Goal: Task Accomplishment & Management: Use online tool/utility

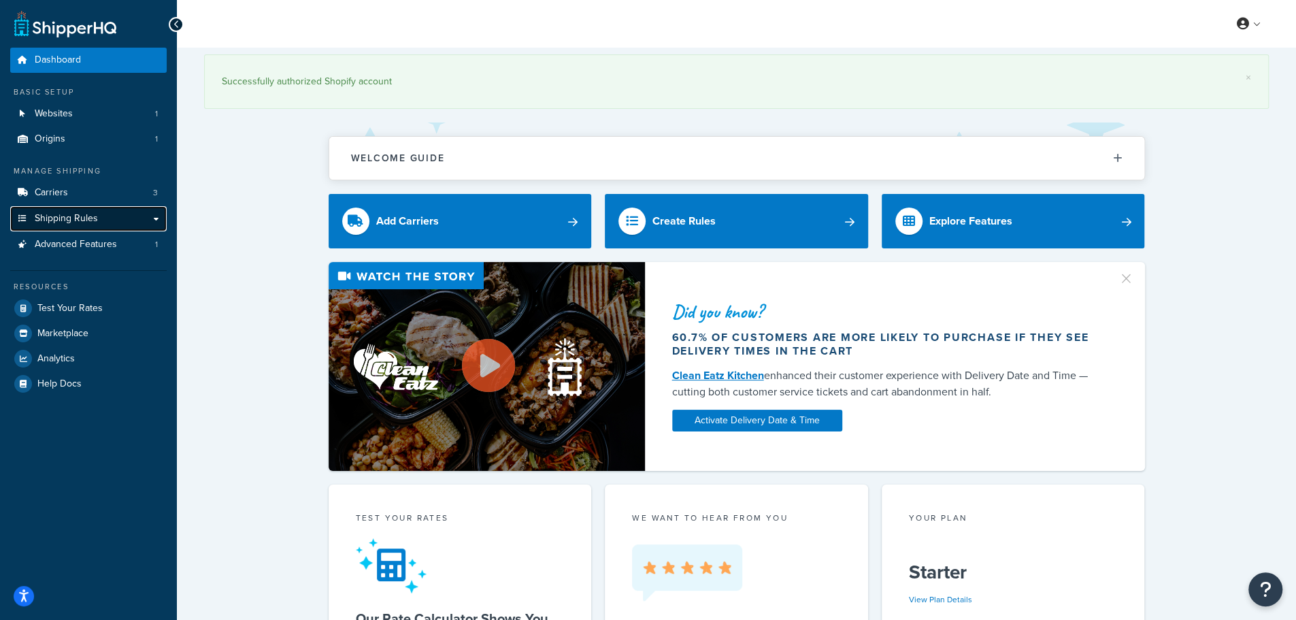
click at [75, 216] on span "Shipping Rules" at bounding box center [66, 219] width 63 height 12
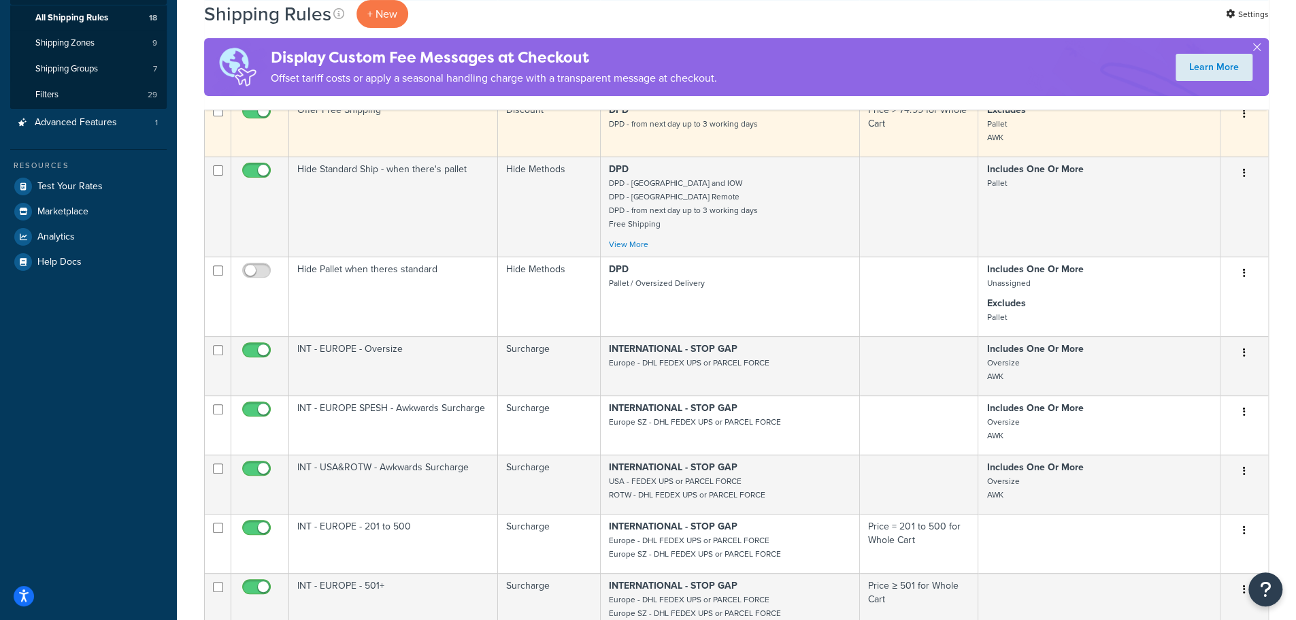
scroll to position [453, 0]
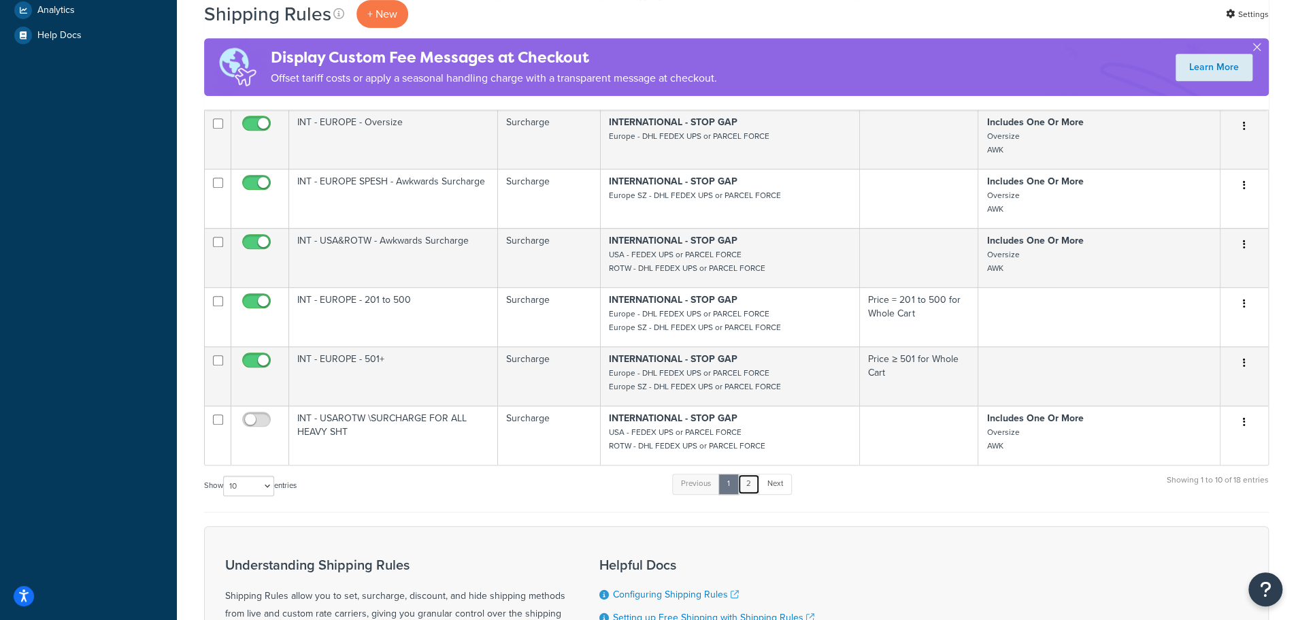
click at [754, 486] on link "2" at bounding box center [749, 484] width 22 height 20
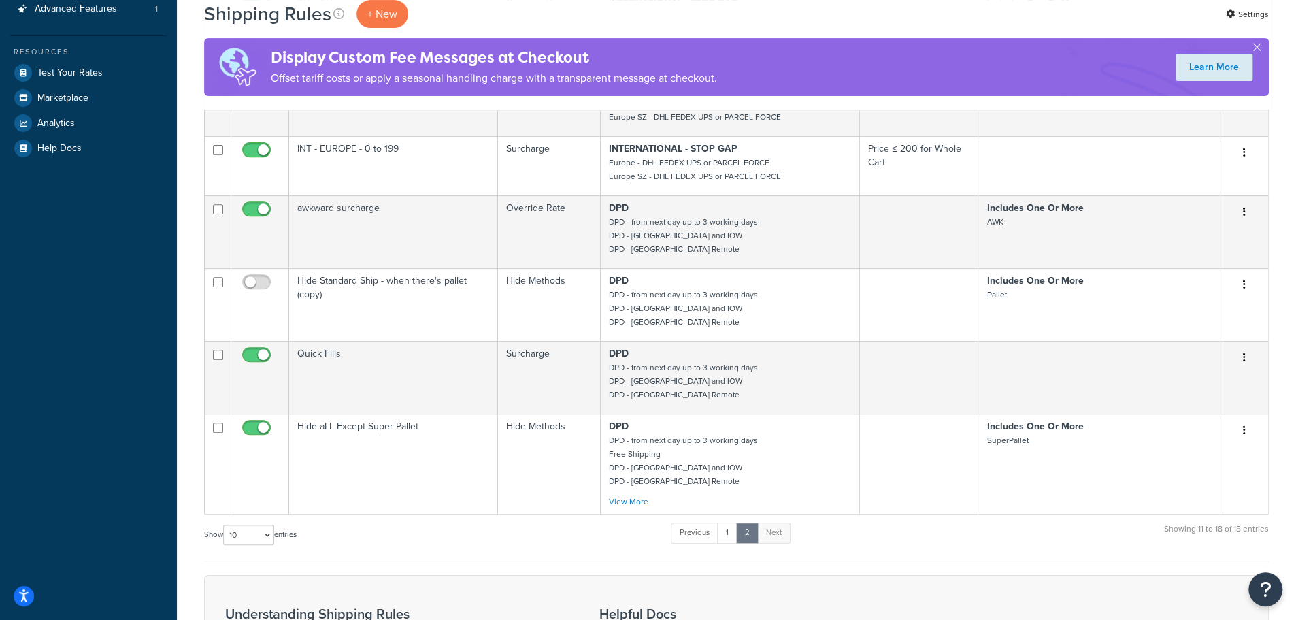
scroll to position [0, 0]
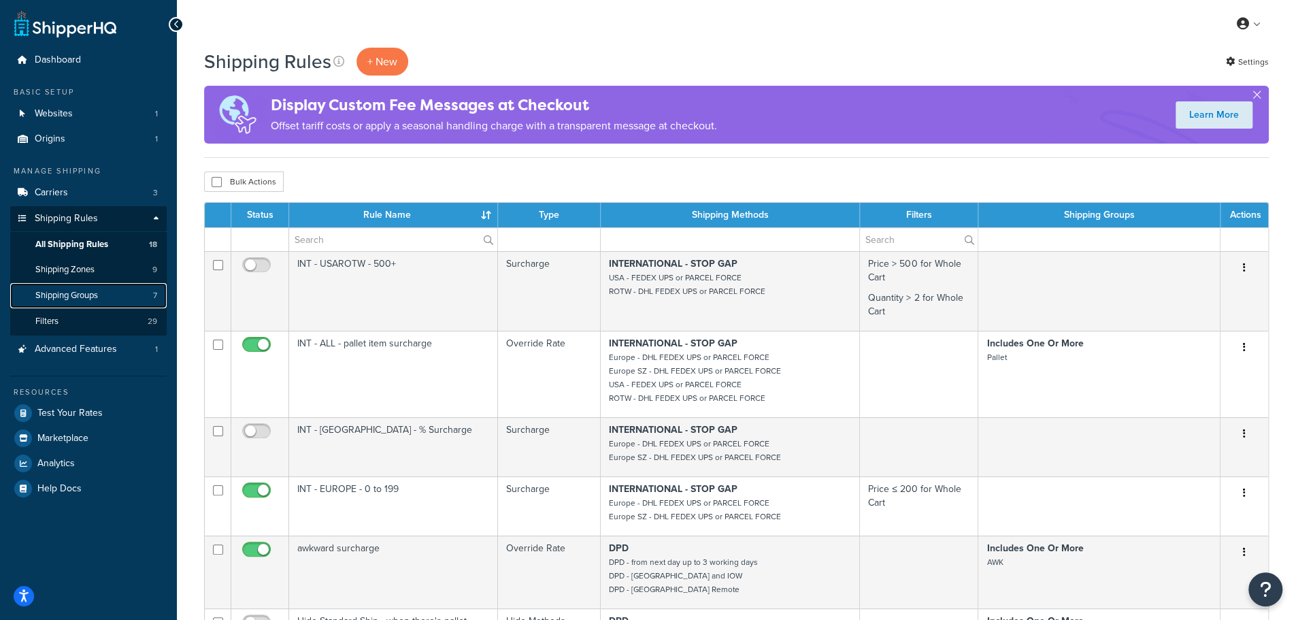
click at [102, 289] on link "Shipping Groups 7" at bounding box center [88, 295] width 157 height 25
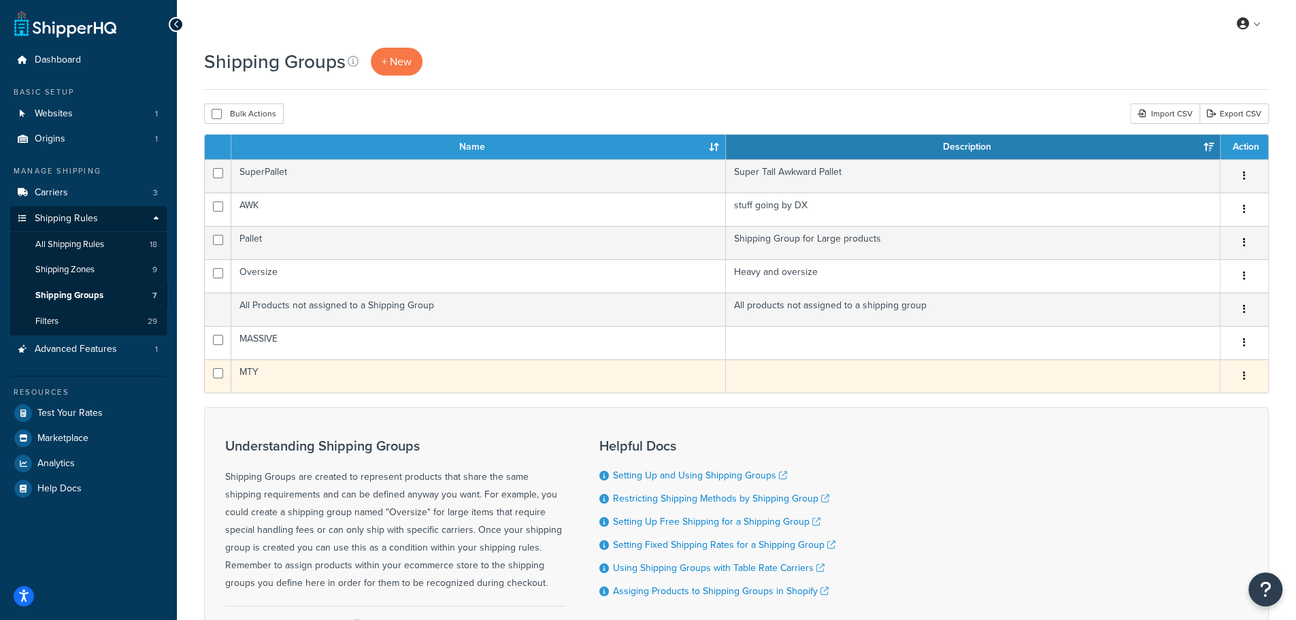
click at [252, 374] on td "MTY" at bounding box center [478, 375] width 495 height 33
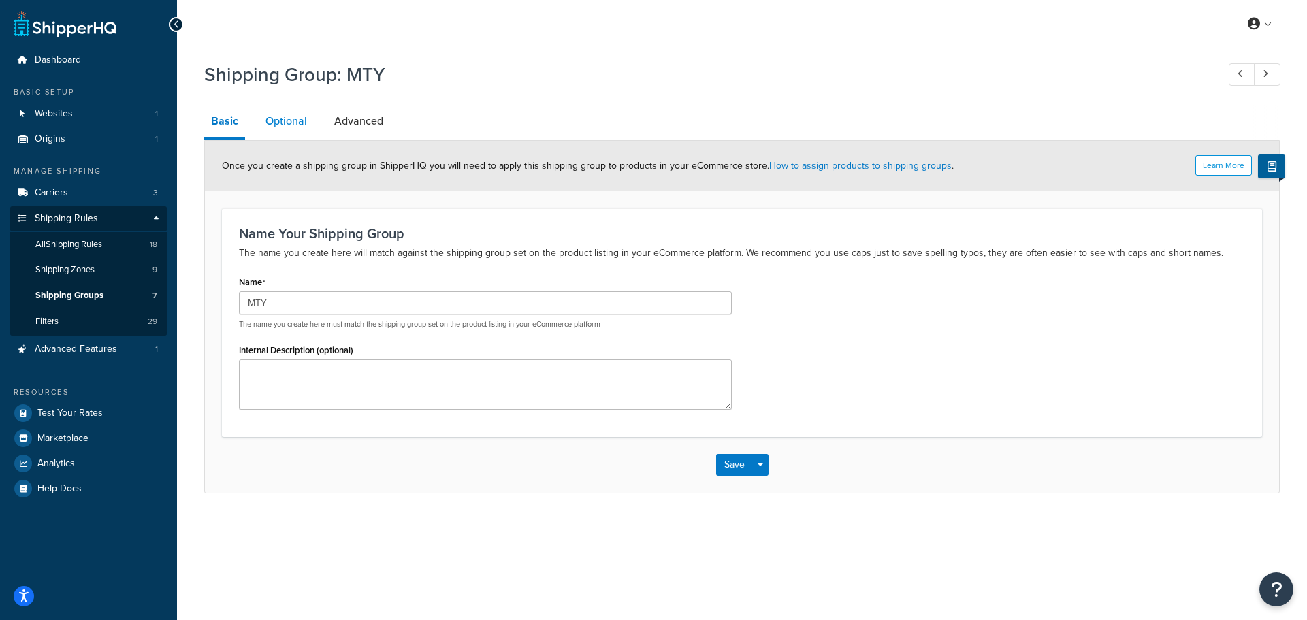
click at [299, 125] on link "Optional" at bounding box center [286, 121] width 55 height 33
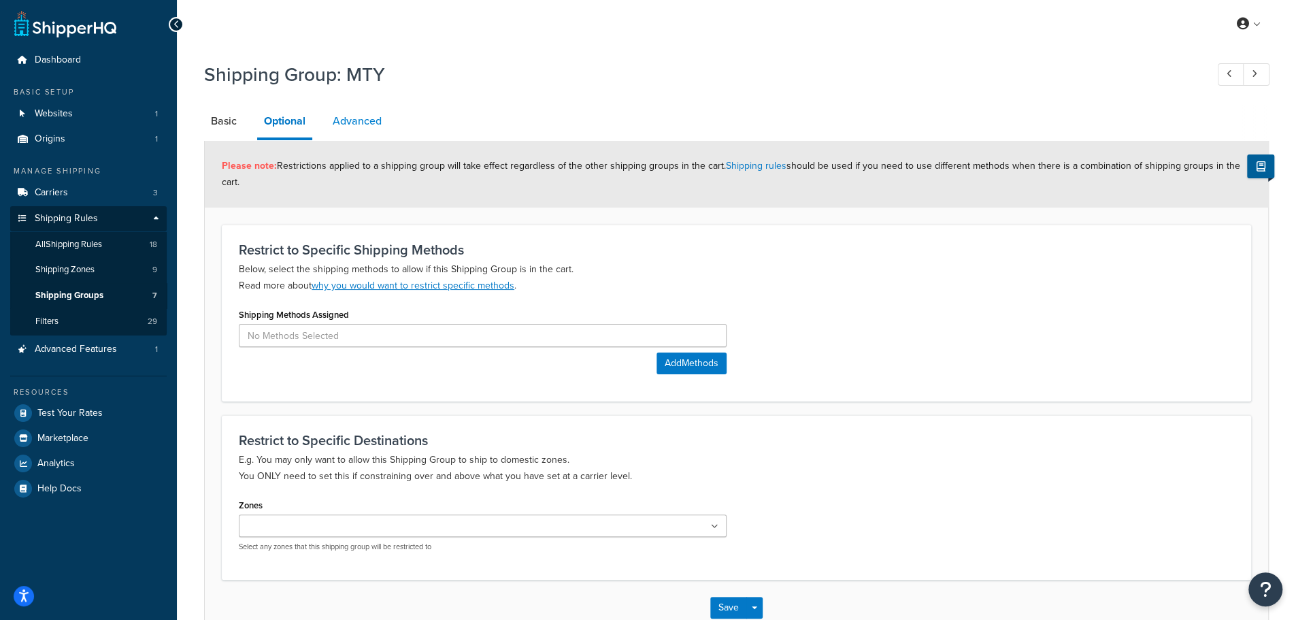
click at [364, 125] on link "Advanced" at bounding box center [357, 121] width 63 height 33
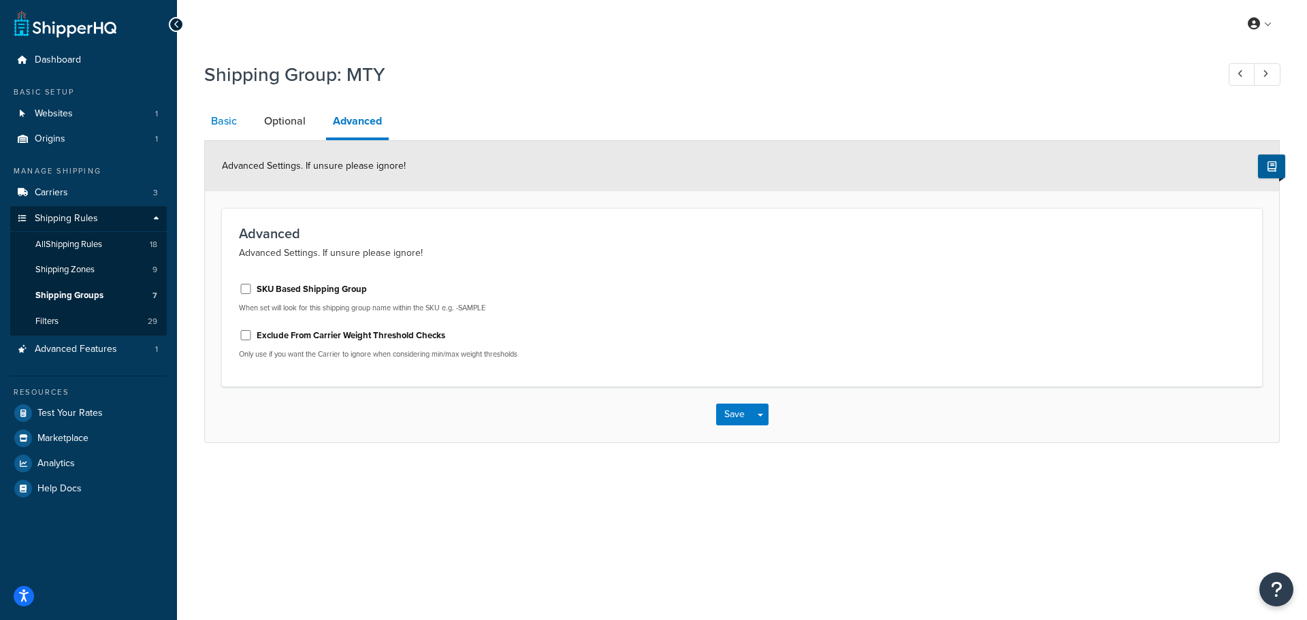
click at [223, 119] on link "Basic" at bounding box center [223, 121] width 39 height 33
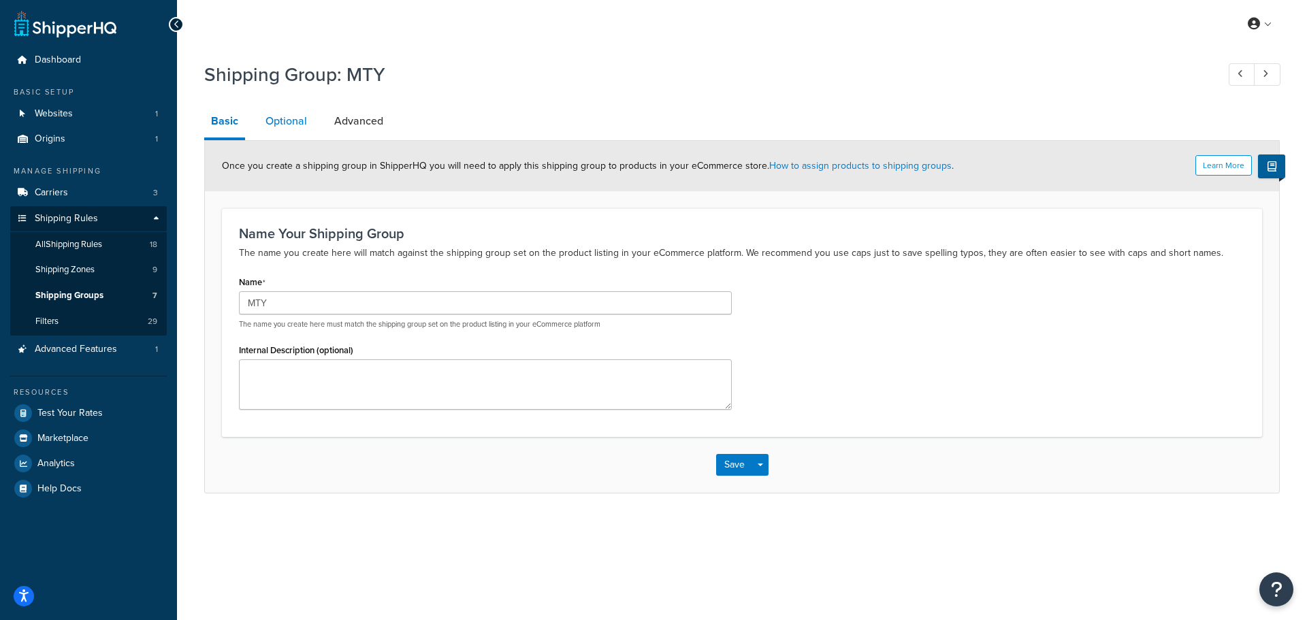
click at [284, 116] on link "Optional" at bounding box center [286, 121] width 55 height 33
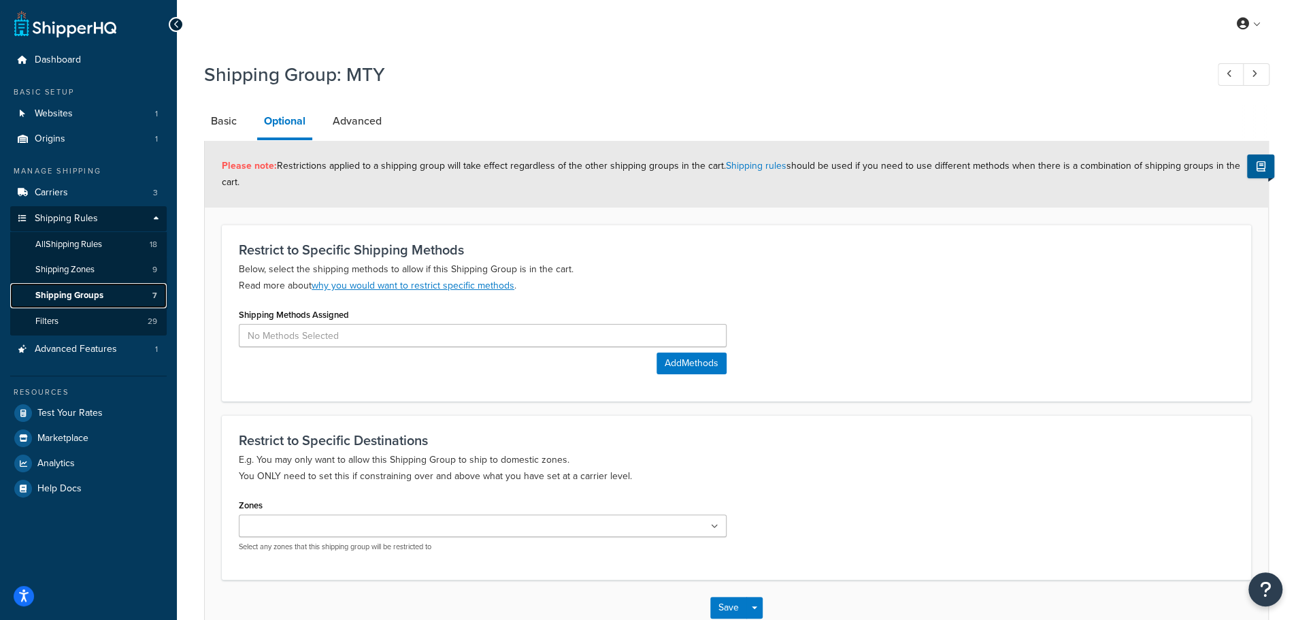
click at [87, 294] on span "Shipping Groups" at bounding box center [69, 296] width 68 height 12
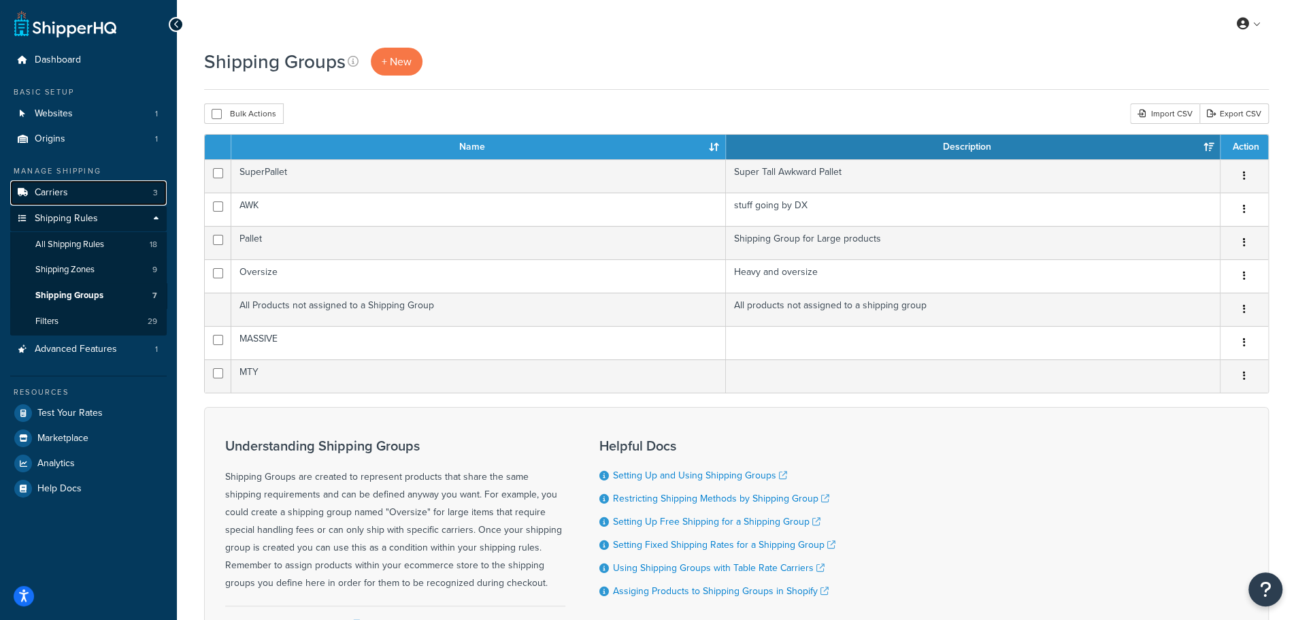
click at [71, 191] on link "Carriers 3" at bounding box center [88, 192] width 157 height 25
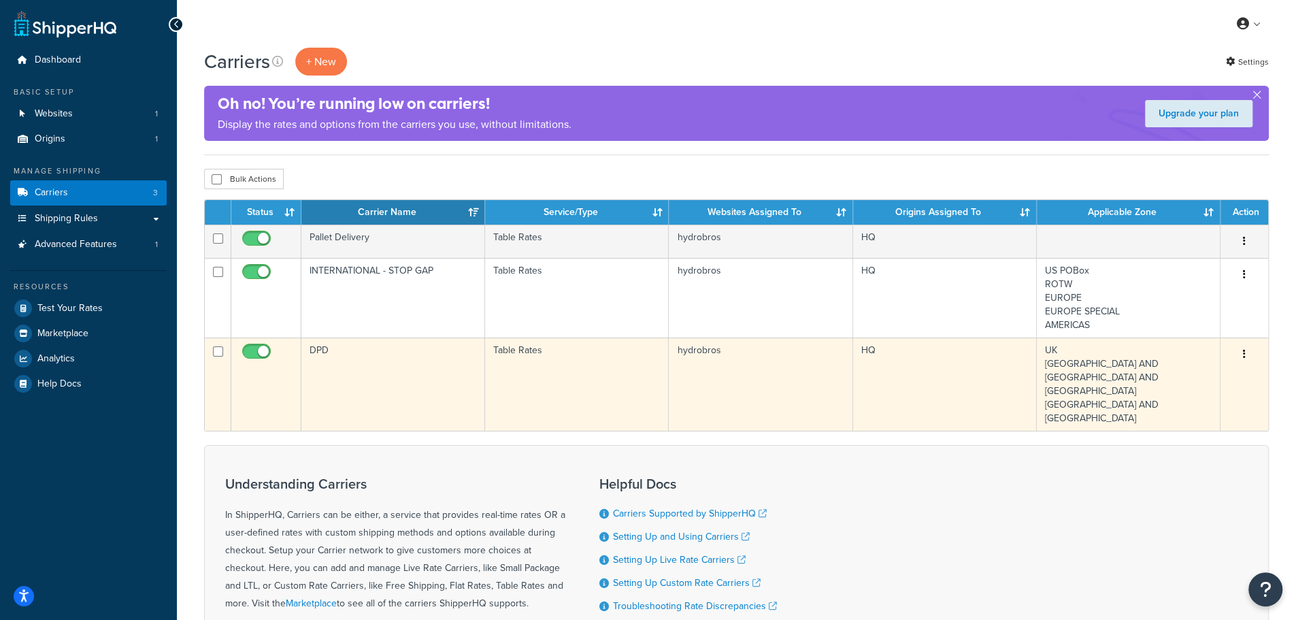
click at [376, 356] on td "DPD" at bounding box center [393, 384] width 184 height 93
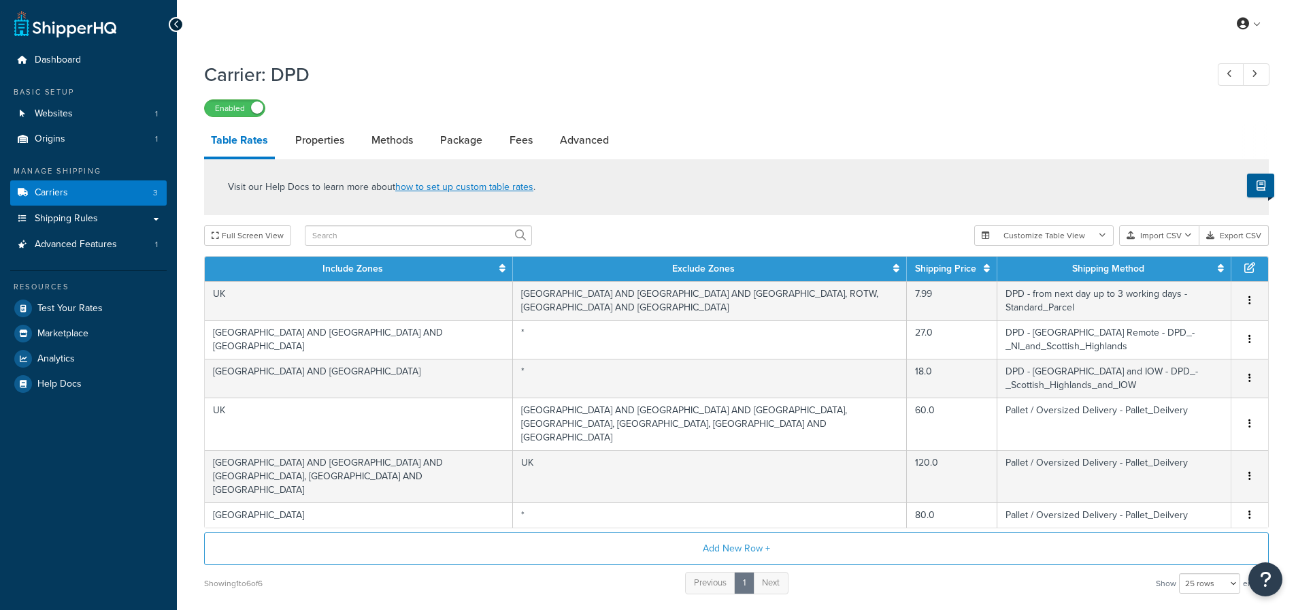
select select "25"
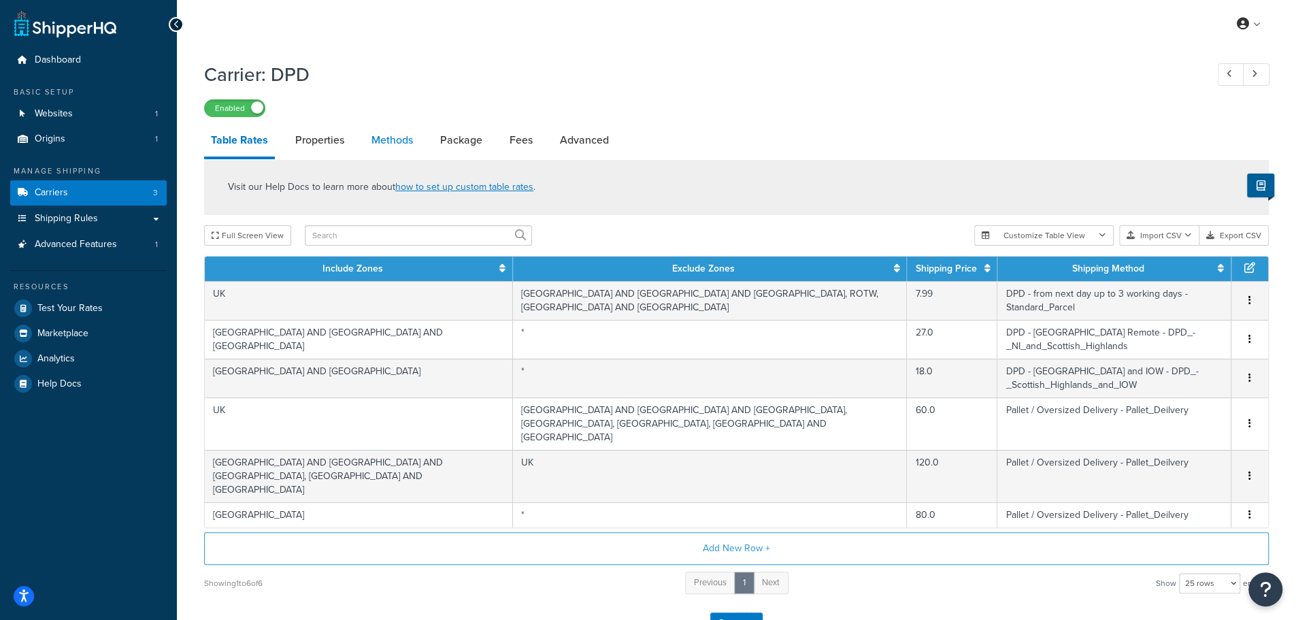
click at [399, 151] on link "Methods" at bounding box center [392, 140] width 55 height 33
select select "25"
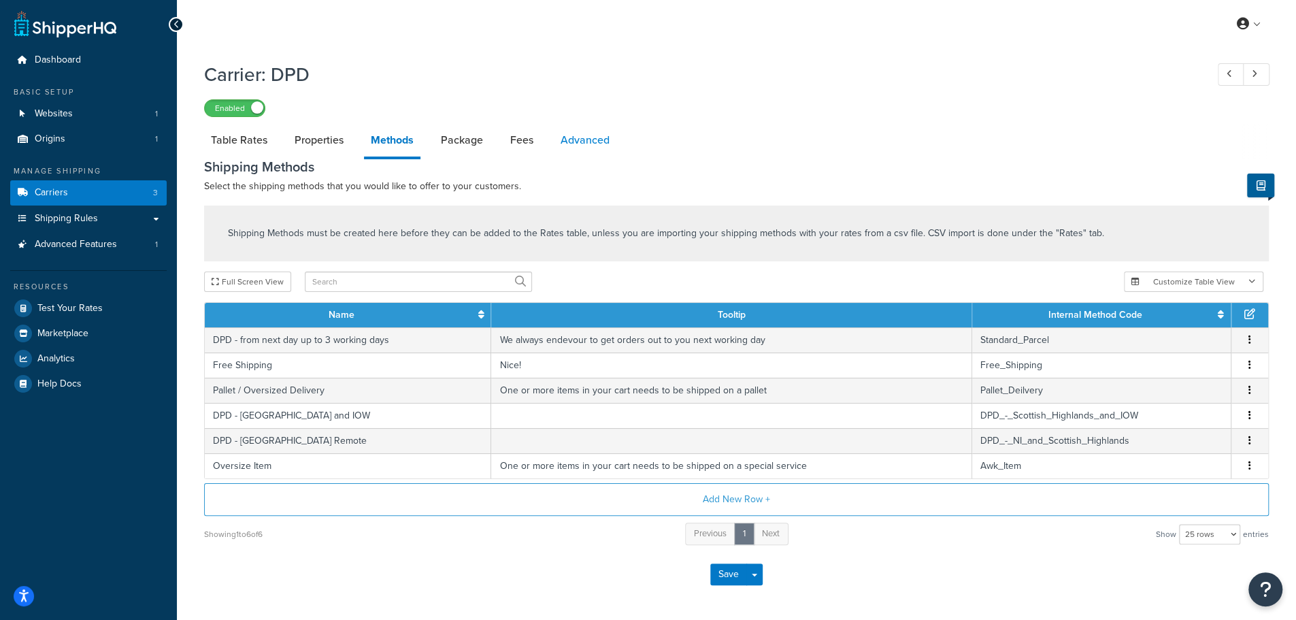
click at [597, 146] on link "Advanced" at bounding box center [585, 140] width 63 height 33
select select "false"
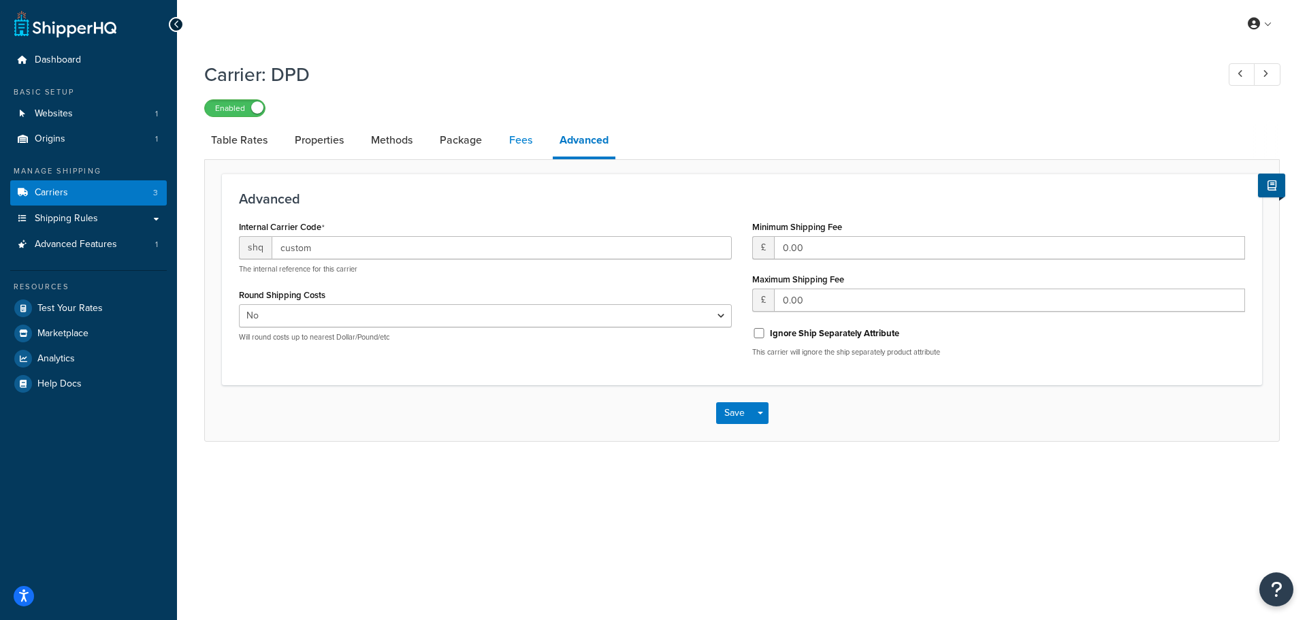
click at [525, 139] on link "Fees" at bounding box center [520, 140] width 37 height 33
select select "AFTER"
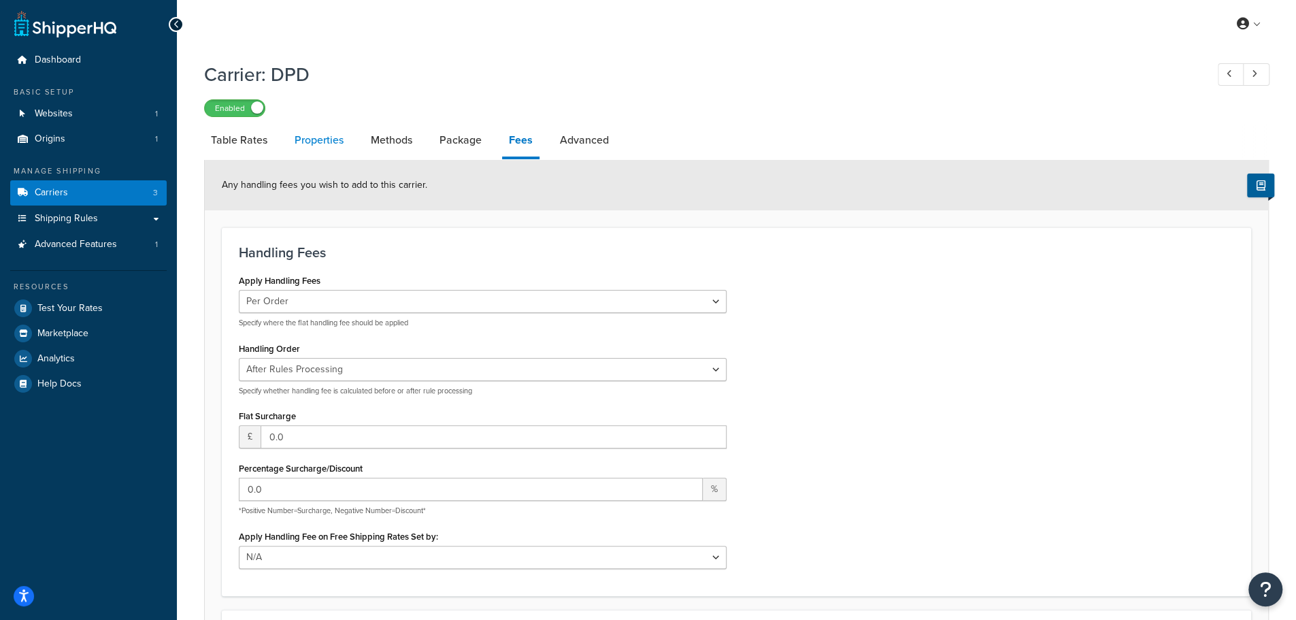
click at [305, 140] on link "Properties" at bounding box center [319, 140] width 63 height 33
select select "HIGHEST"
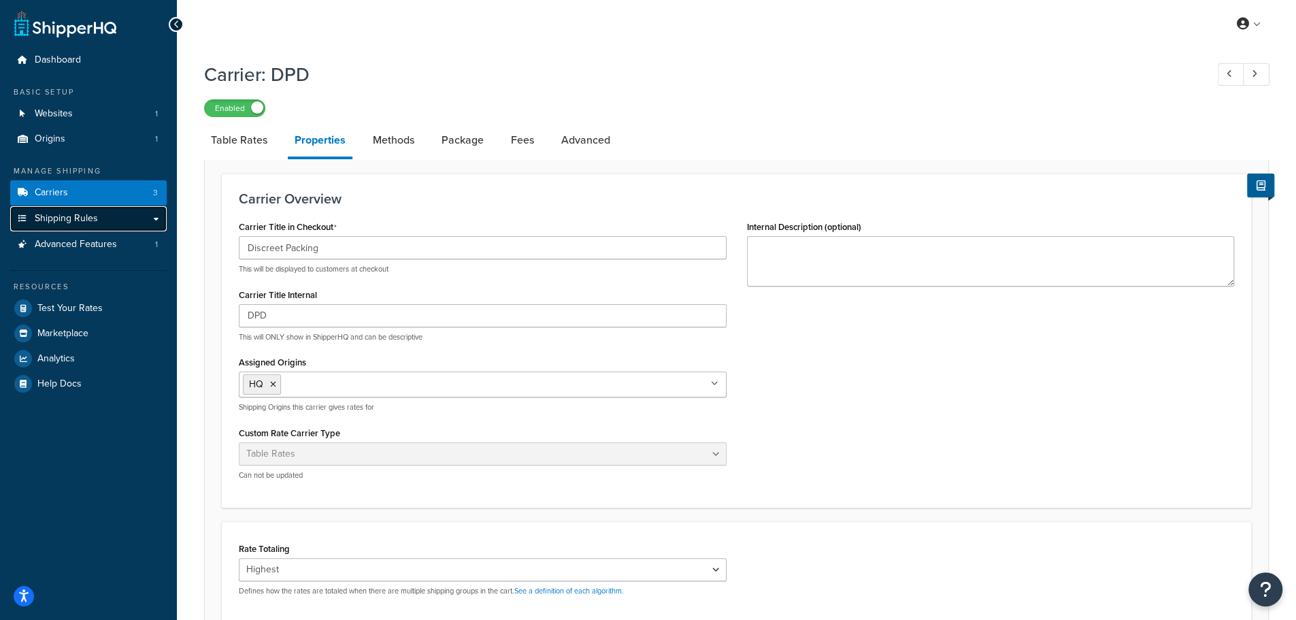
click at [64, 218] on span "Shipping Rules" at bounding box center [66, 219] width 63 height 12
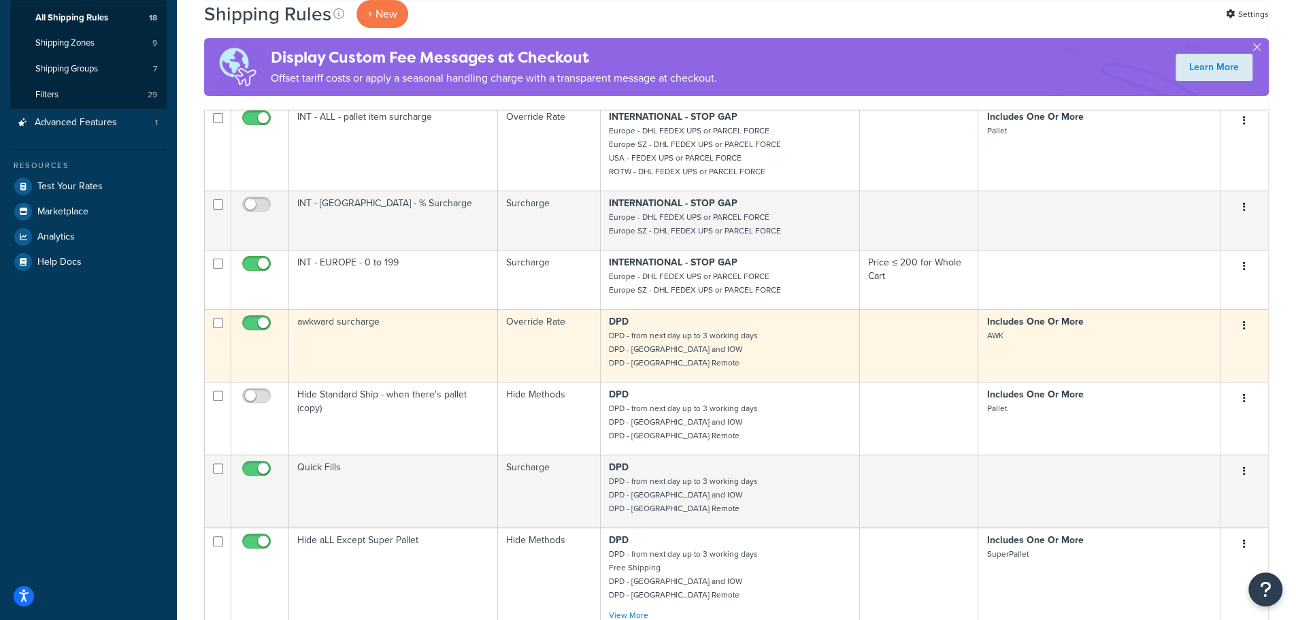
scroll to position [453, 0]
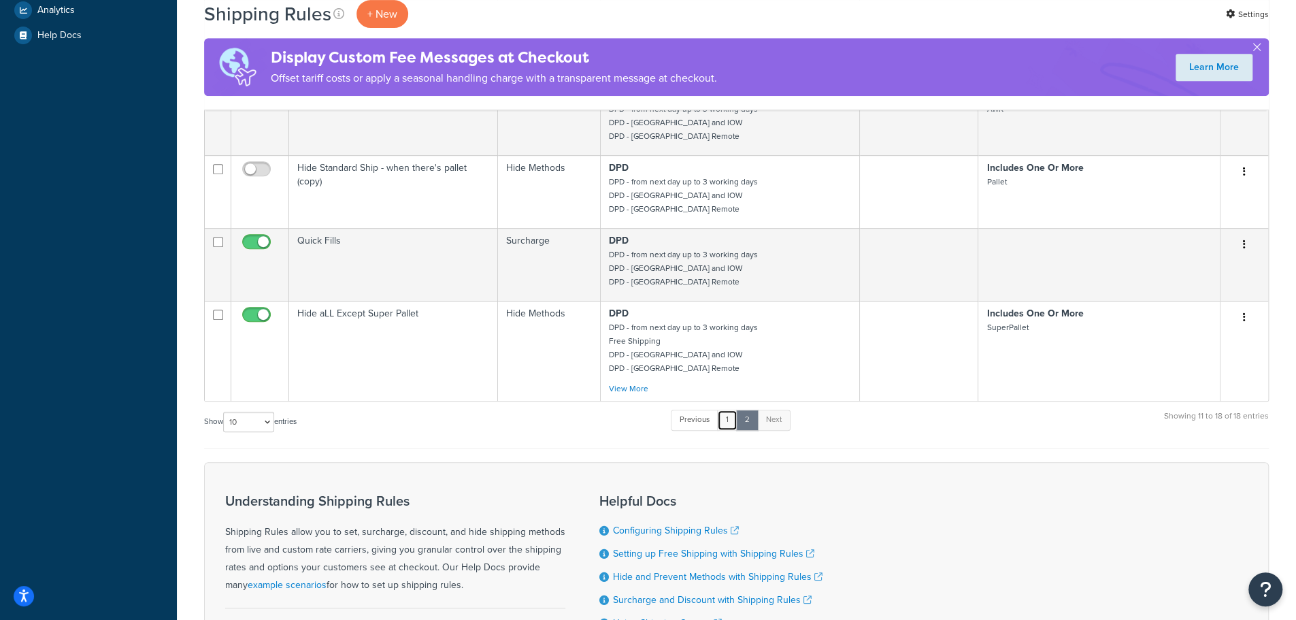
click at [737, 422] on link "1" at bounding box center [727, 420] width 20 height 20
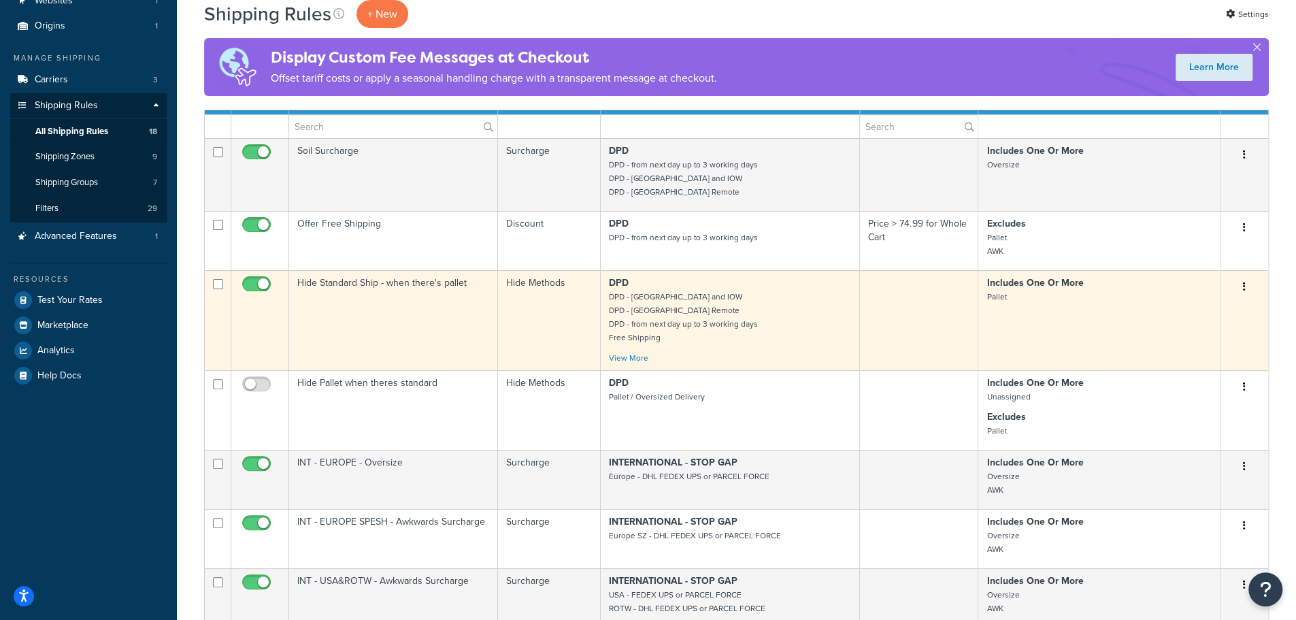
scroll to position [0, 0]
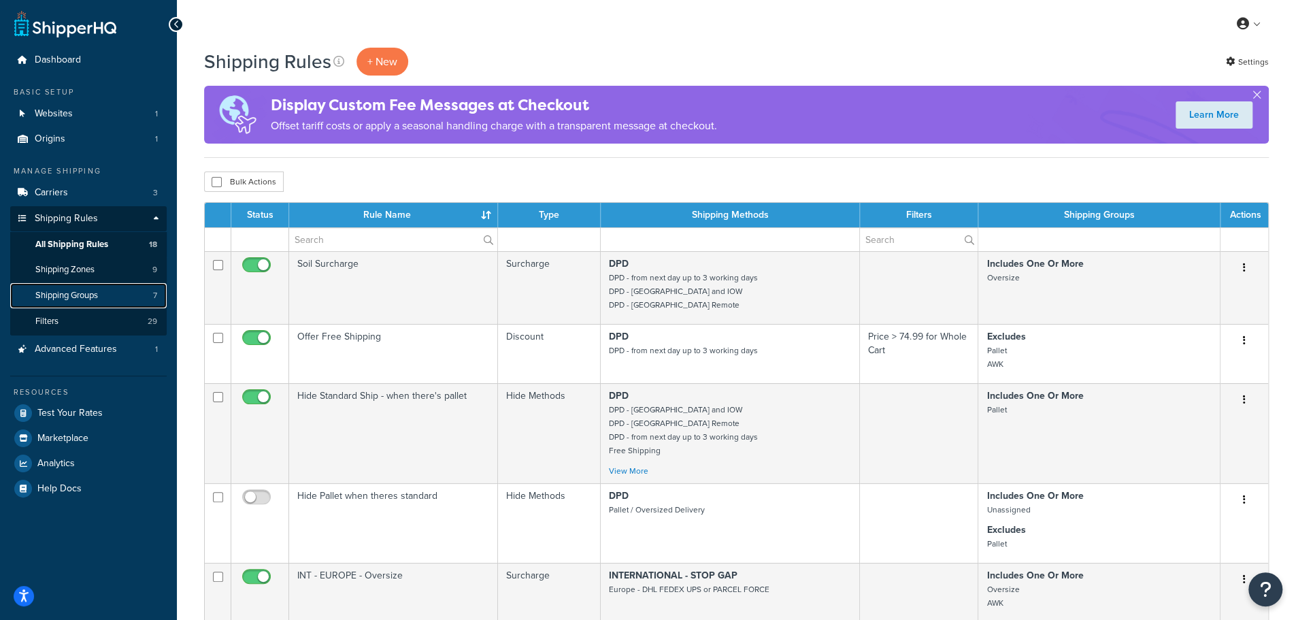
click at [82, 293] on span "Shipping Groups" at bounding box center [66, 296] width 63 height 12
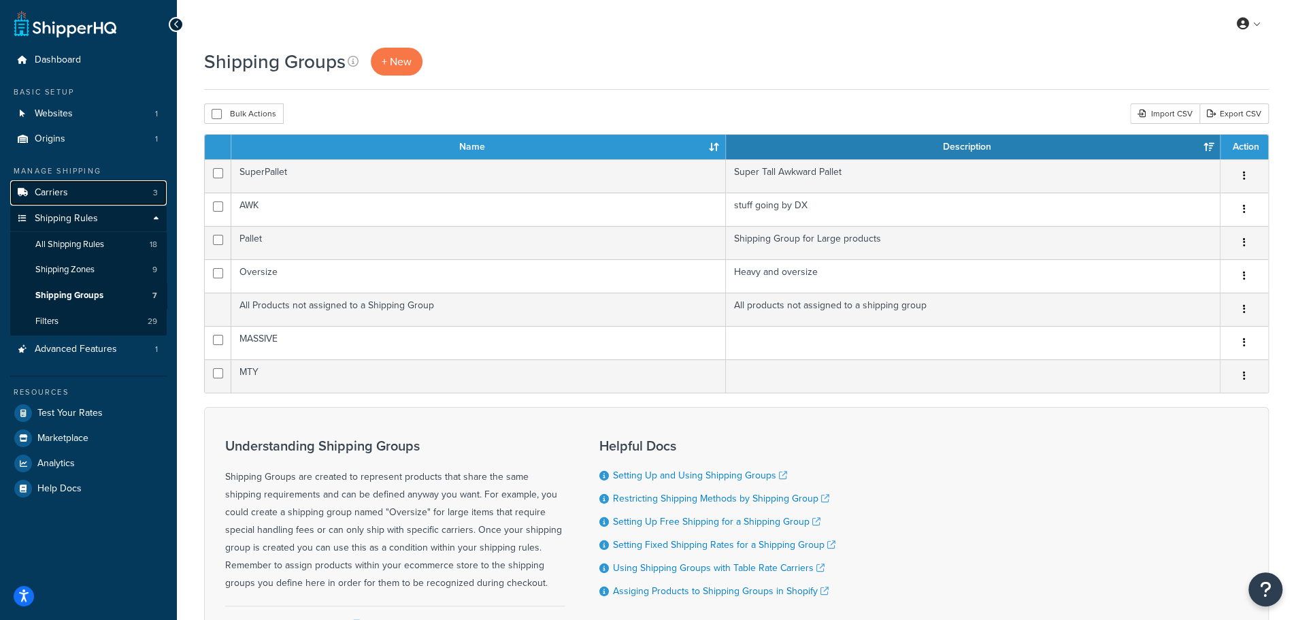
click at [67, 195] on link "Carriers 3" at bounding box center [88, 192] width 157 height 25
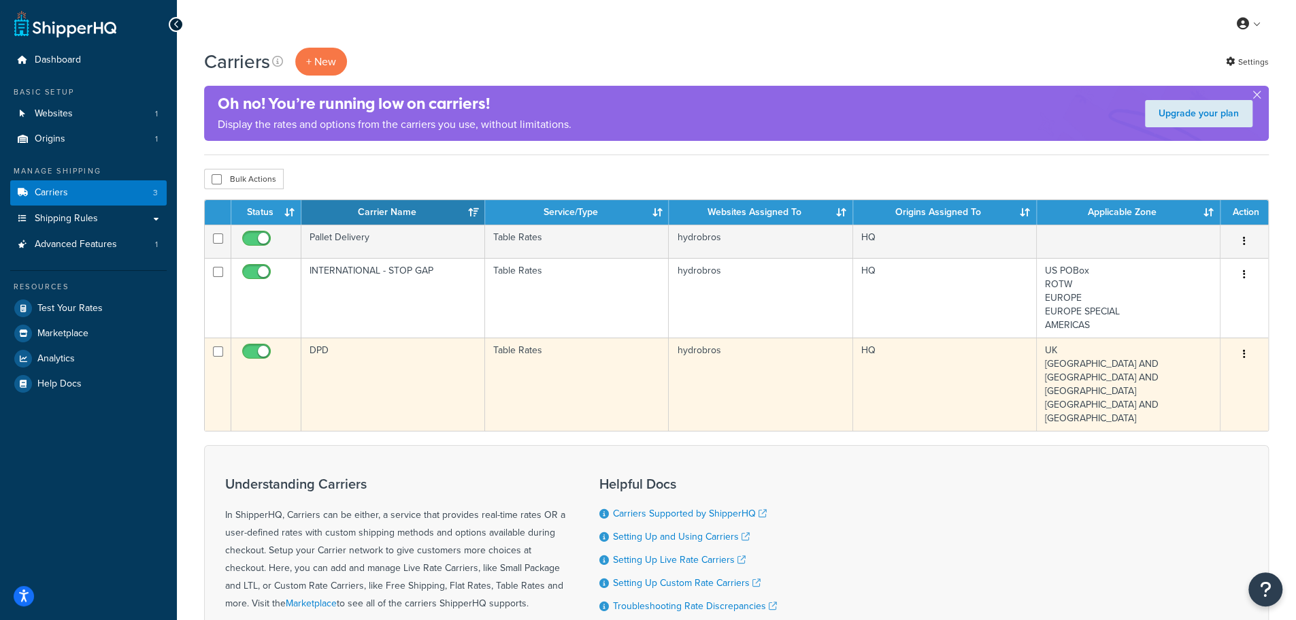
click at [340, 356] on td "DPD" at bounding box center [393, 384] width 184 height 93
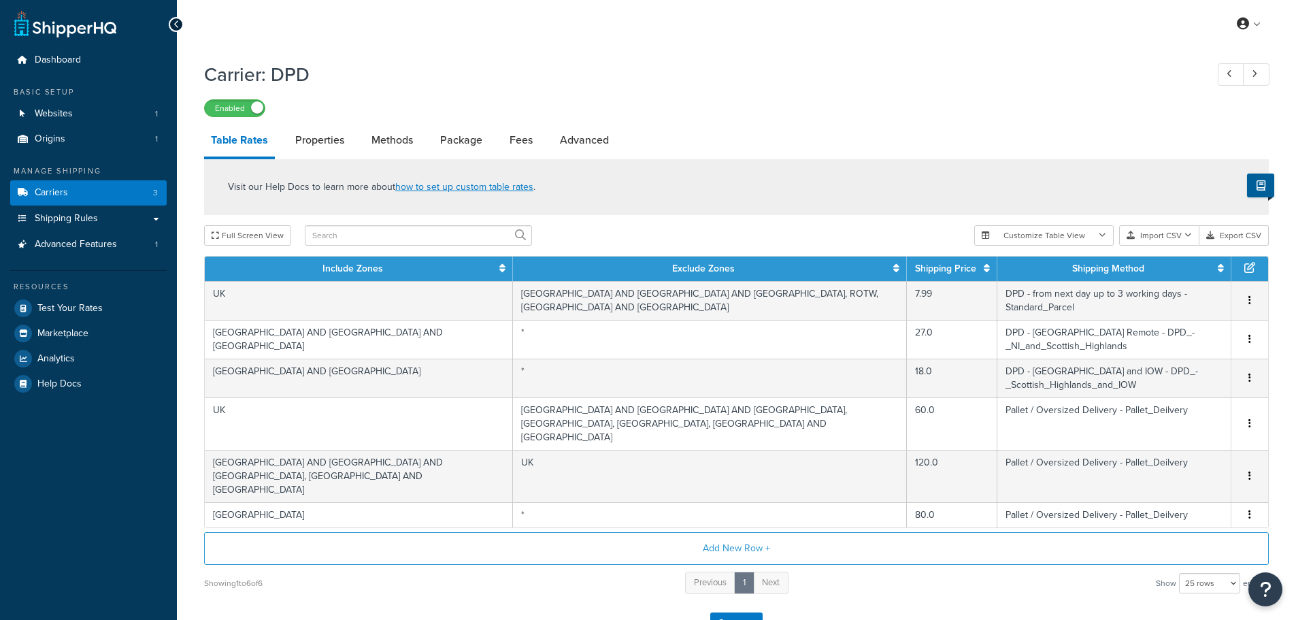
select select "25"
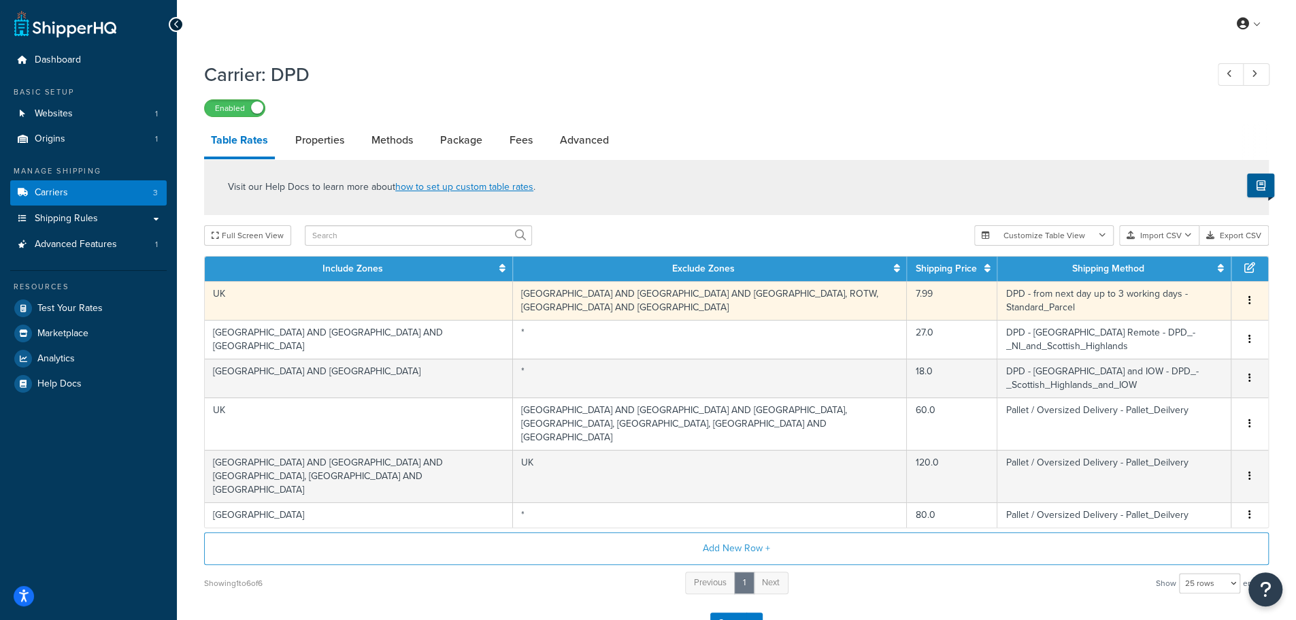
click at [773, 306] on td "NORTHERN IRELAND AND SCOTTISH ISLANDS AND SCILIY, ROTW, SCOTTISH HIGHLANDS AND …" at bounding box center [710, 300] width 394 height 39
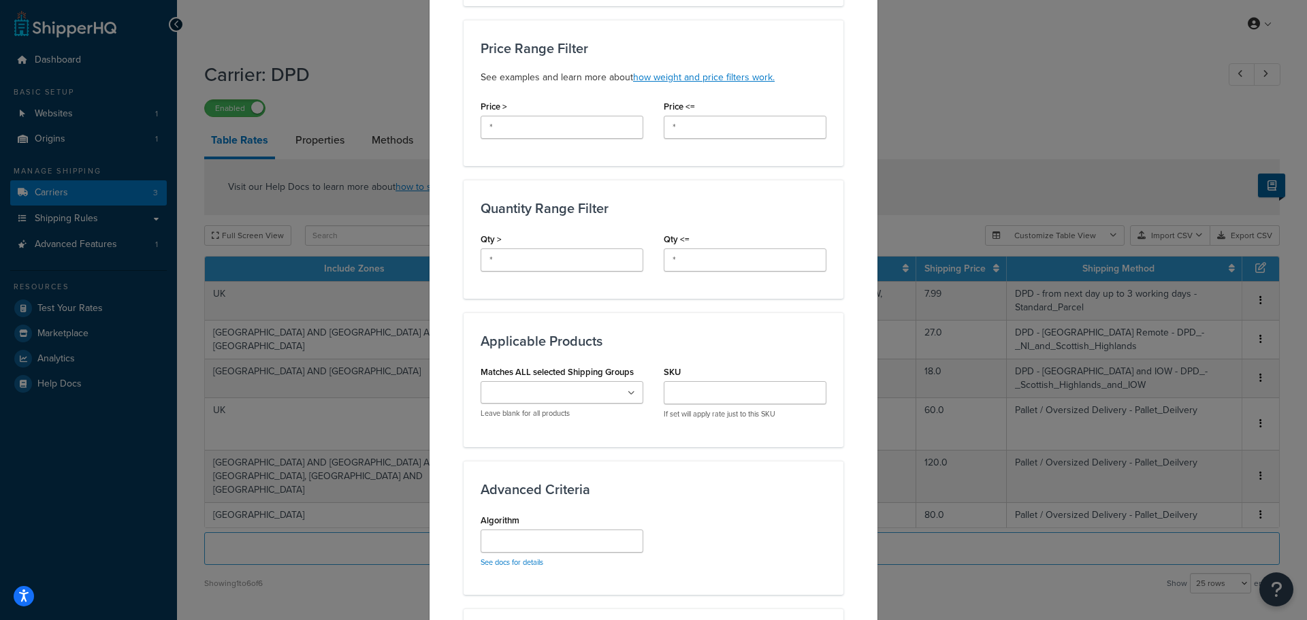
scroll to position [113, 0]
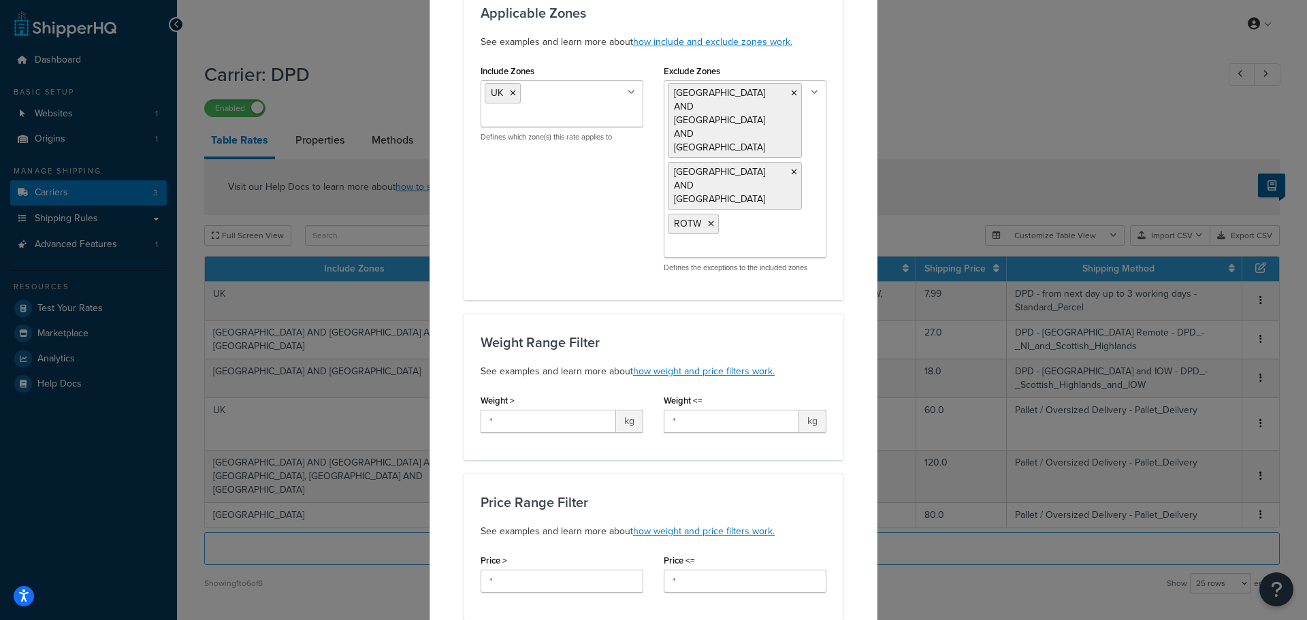
click at [945, 96] on div "Update Table Rate Applicable Zones See examples and learn more about how includ…" at bounding box center [653, 310] width 1307 height 620
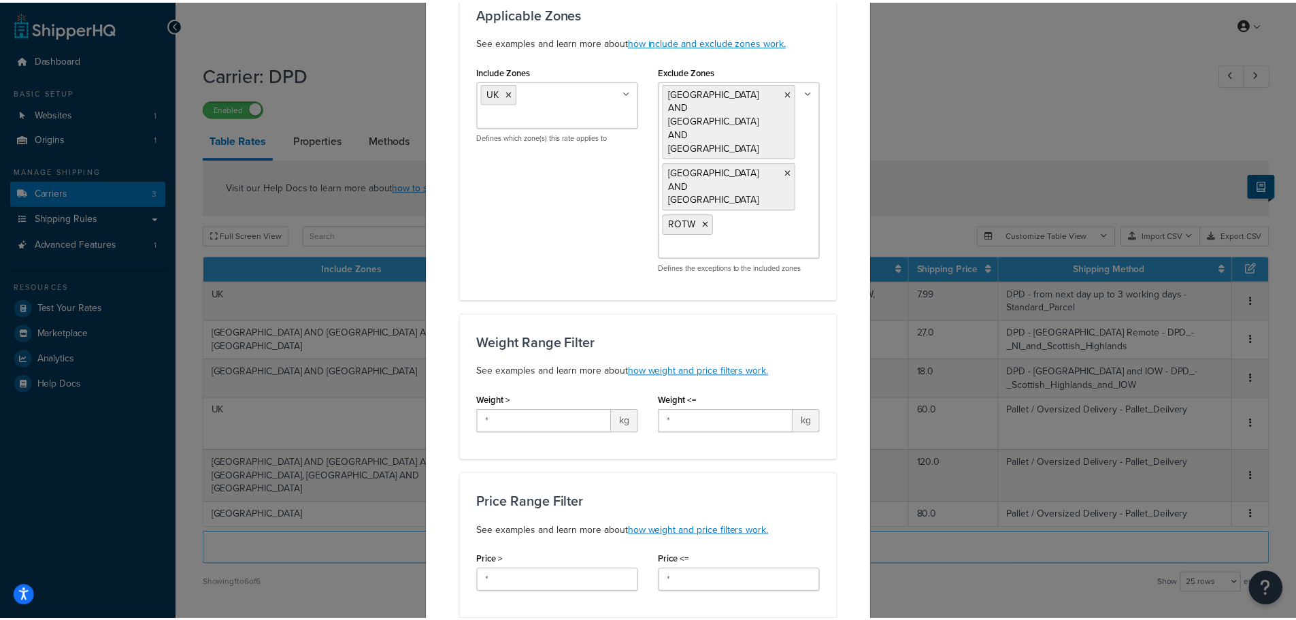
scroll to position [0, 0]
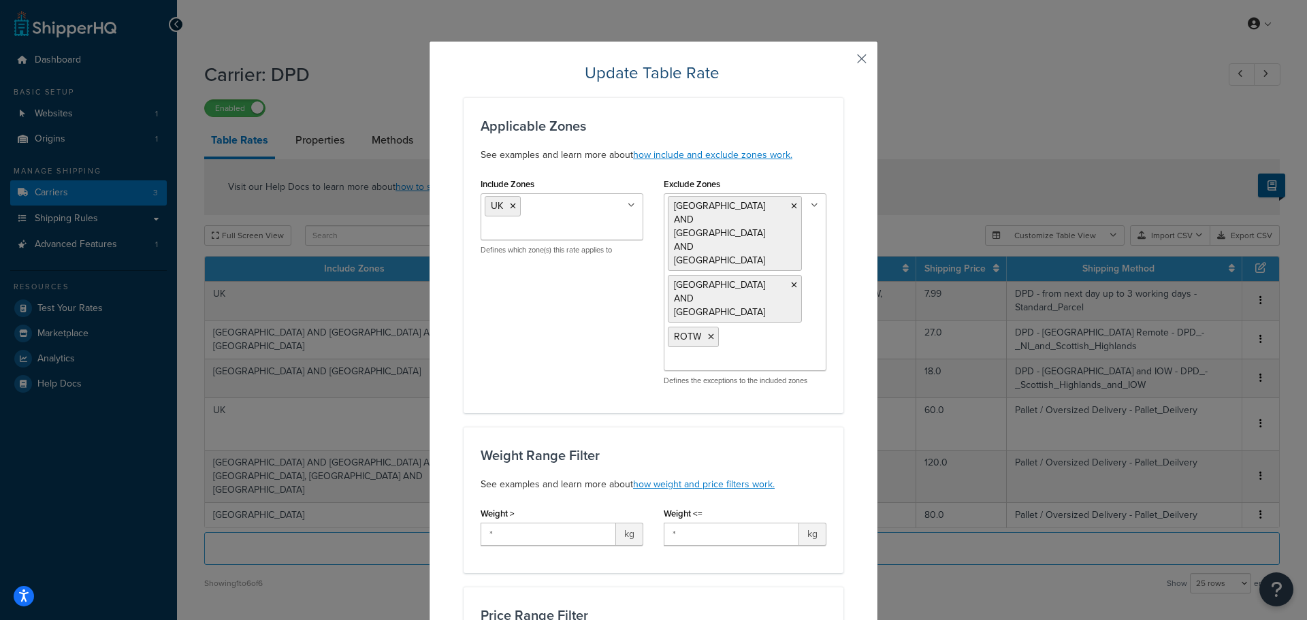
click at [843, 62] on button "button" at bounding box center [841, 63] width 3 height 3
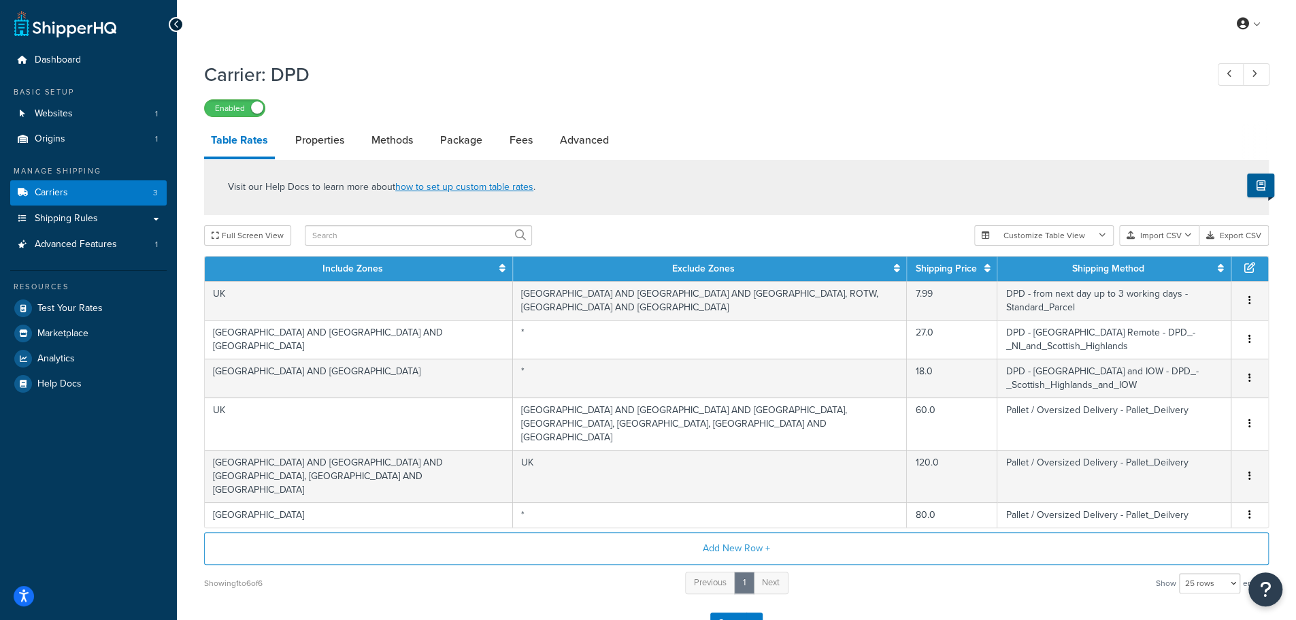
click at [857, 56] on div "Carrier: DPD Enabled" at bounding box center [736, 85] width 1065 height 63
click at [313, 138] on link "Properties" at bounding box center [320, 140] width 63 height 33
select select "HIGHEST"
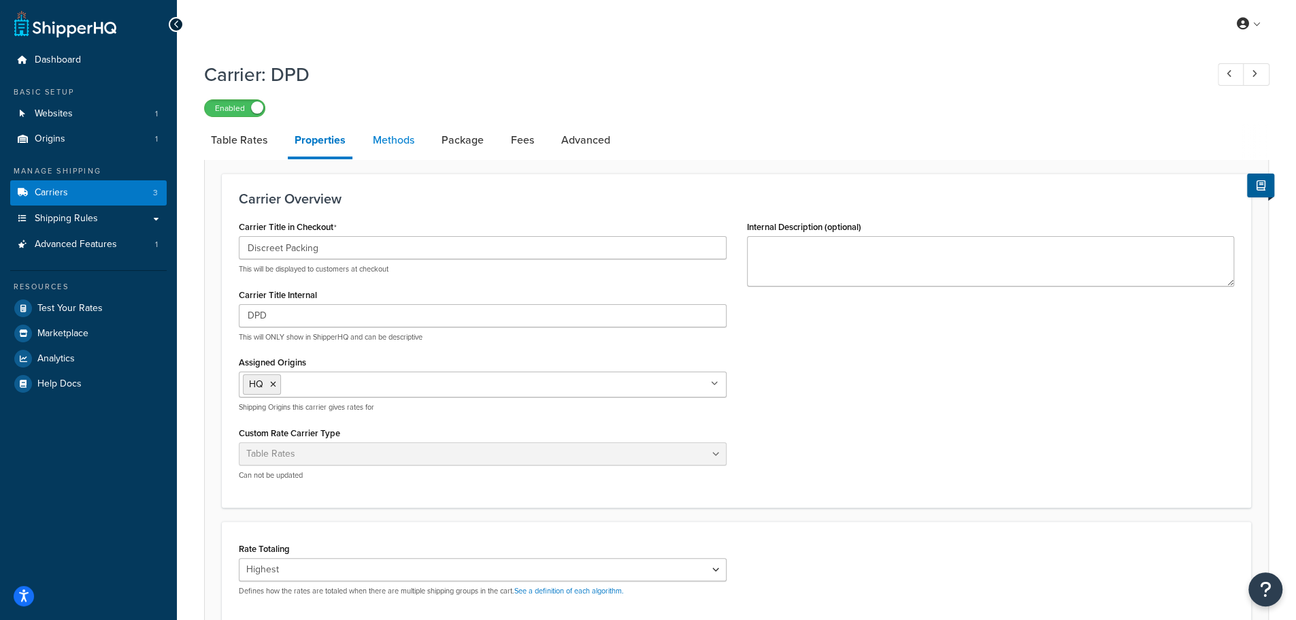
click at [411, 133] on link "Methods" at bounding box center [393, 140] width 55 height 33
select select "25"
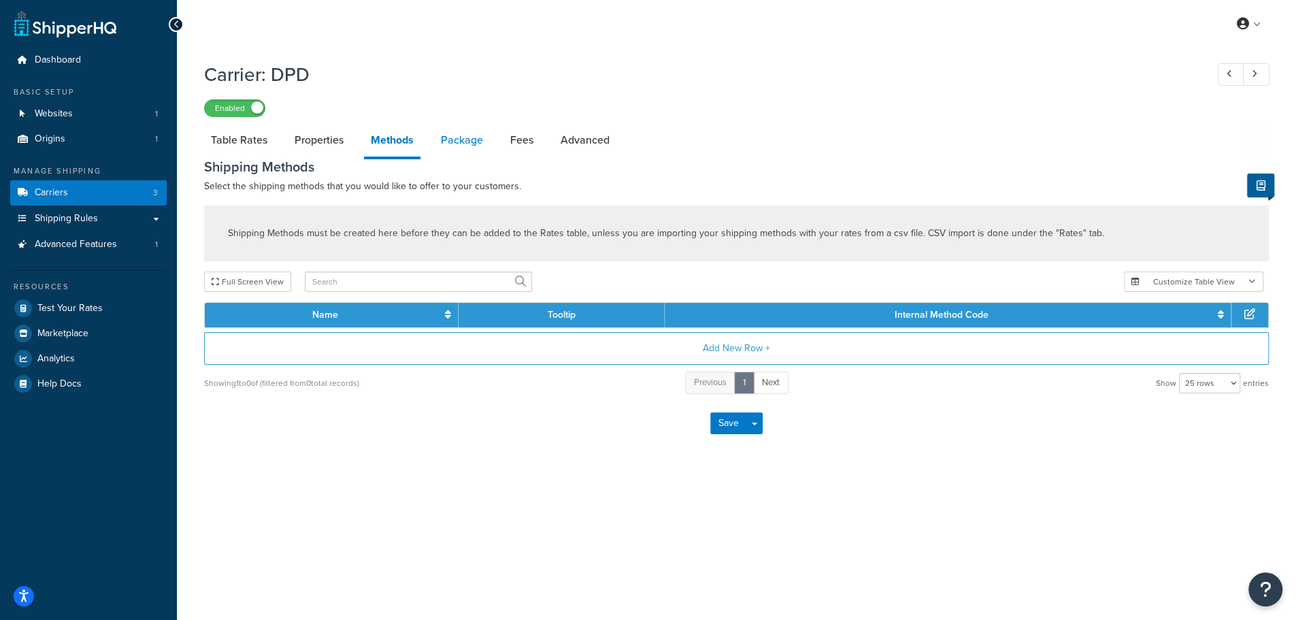
click at [474, 142] on link "Package" at bounding box center [462, 140] width 56 height 33
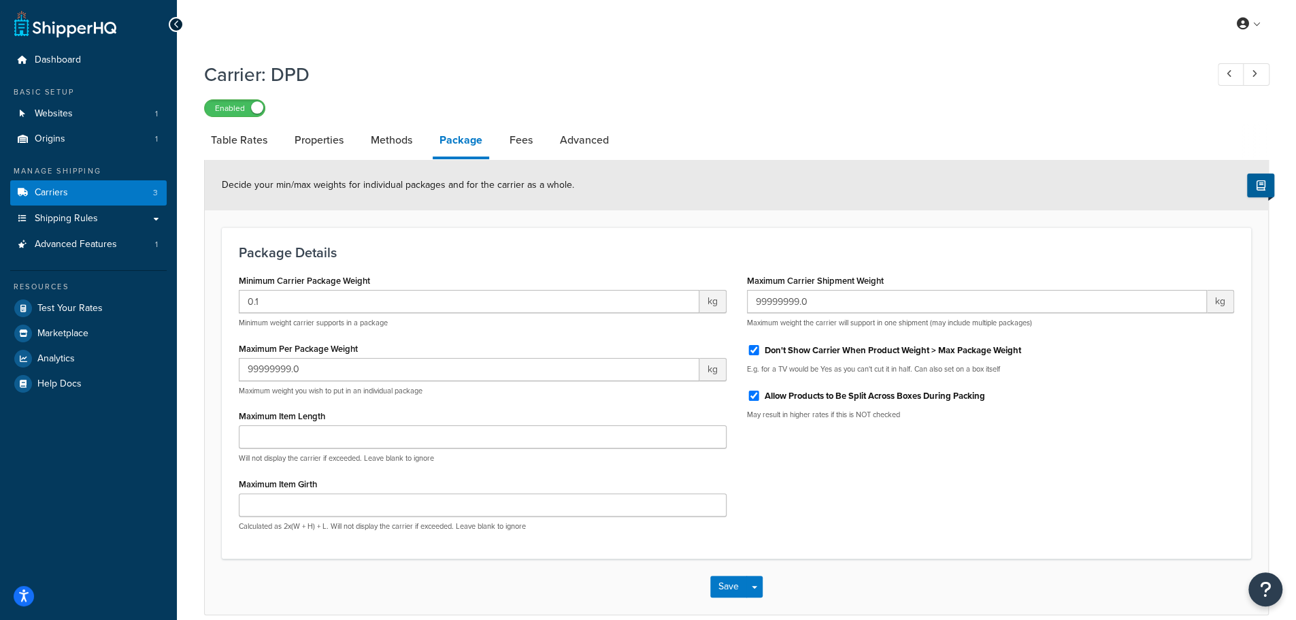
click at [549, 142] on li "Fees" at bounding box center [528, 140] width 50 height 33
click at [517, 146] on link "Fees" at bounding box center [521, 140] width 37 height 33
select select "AFTER"
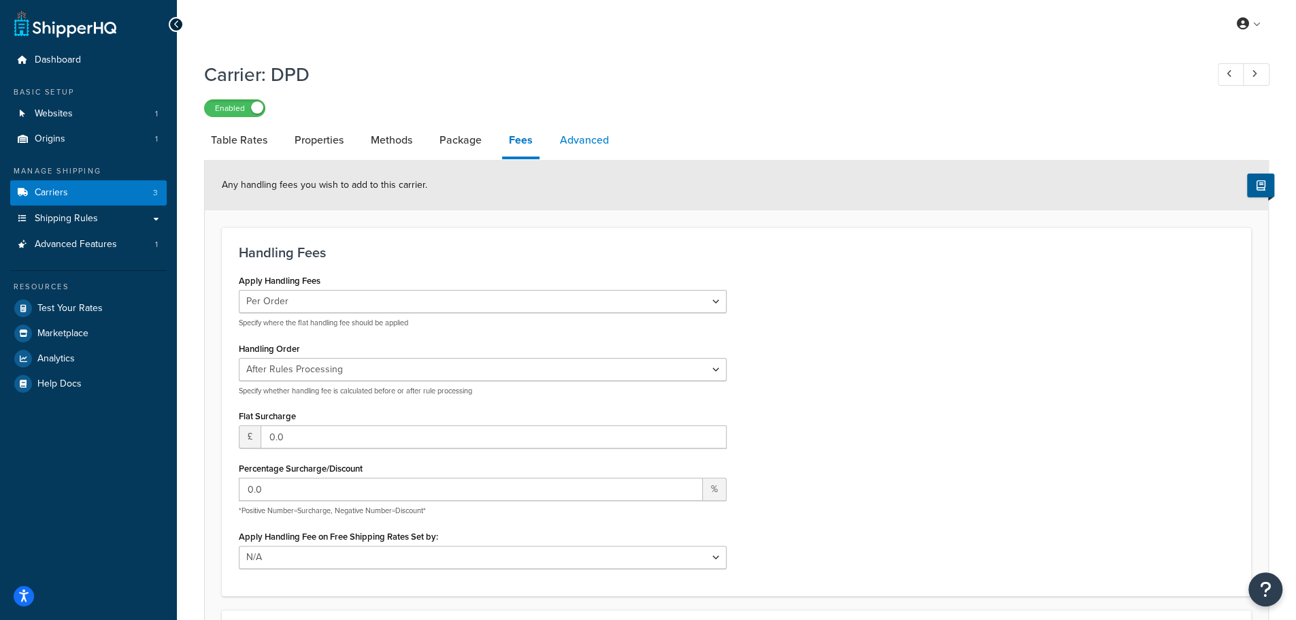
click at [558, 136] on link "Advanced" at bounding box center [584, 140] width 63 height 33
select select "false"
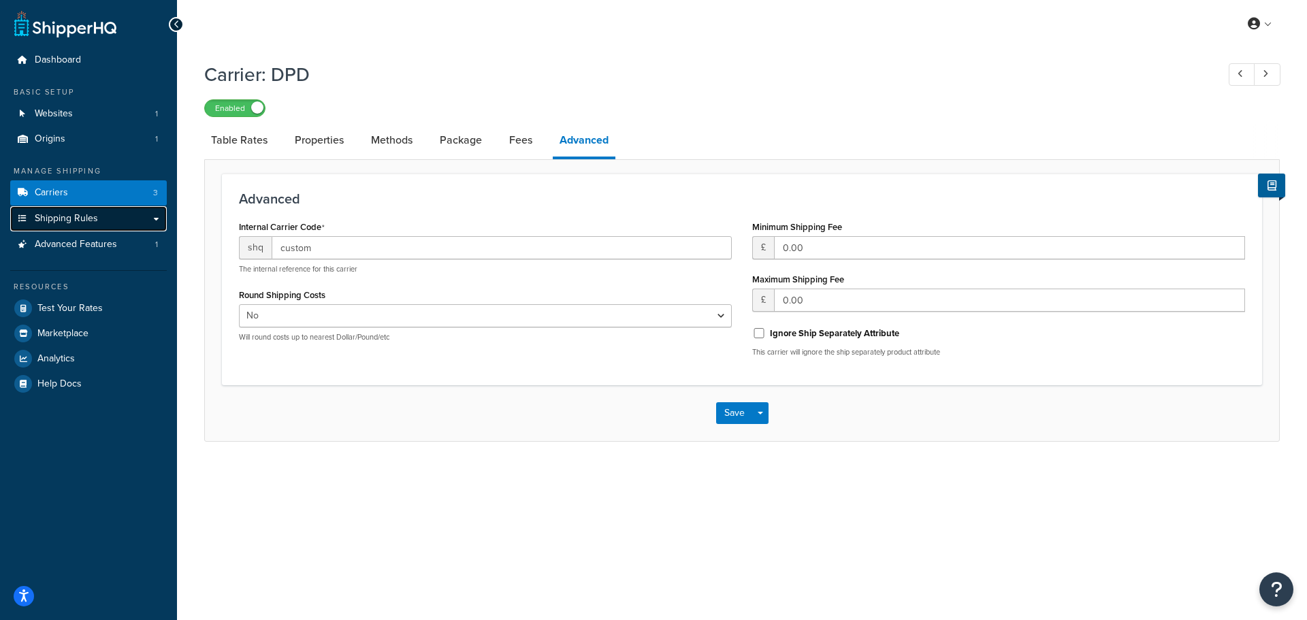
click at [79, 216] on span "Shipping Rules" at bounding box center [66, 219] width 63 height 12
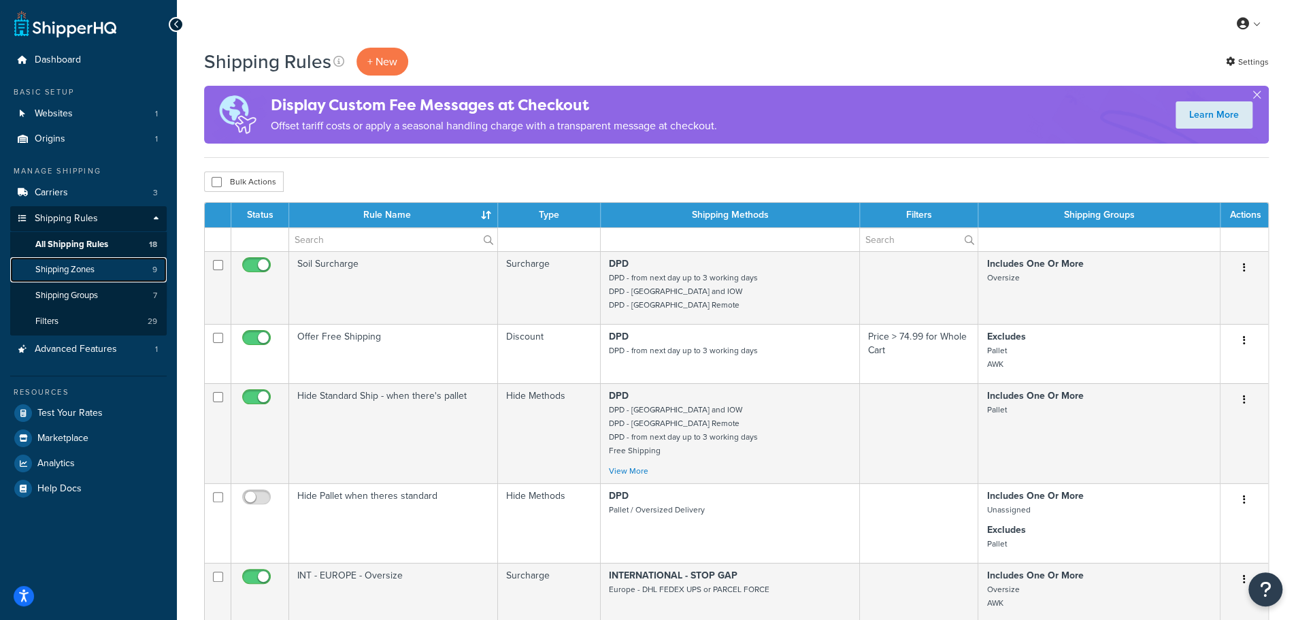
click at [95, 265] on span "Shipping Zones" at bounding box center [64, 270] width 59 height 12
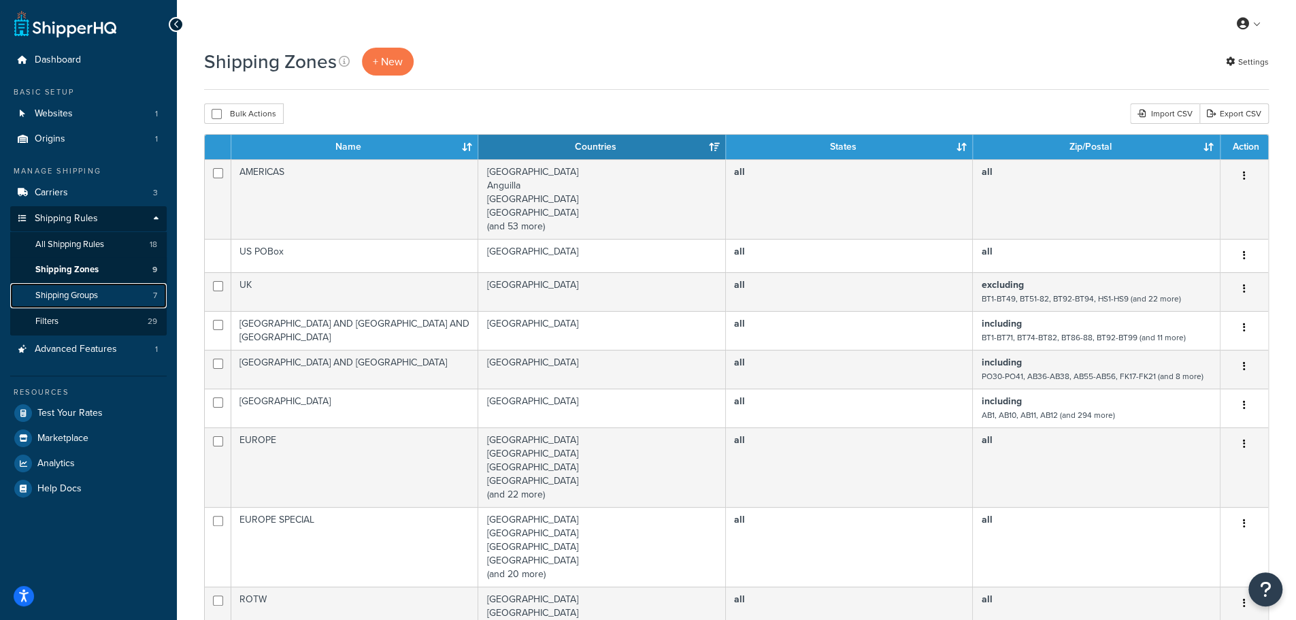
click at [95, 294] on span "Shipping Groups" at bounding box center [66, 296] width 63 height 12
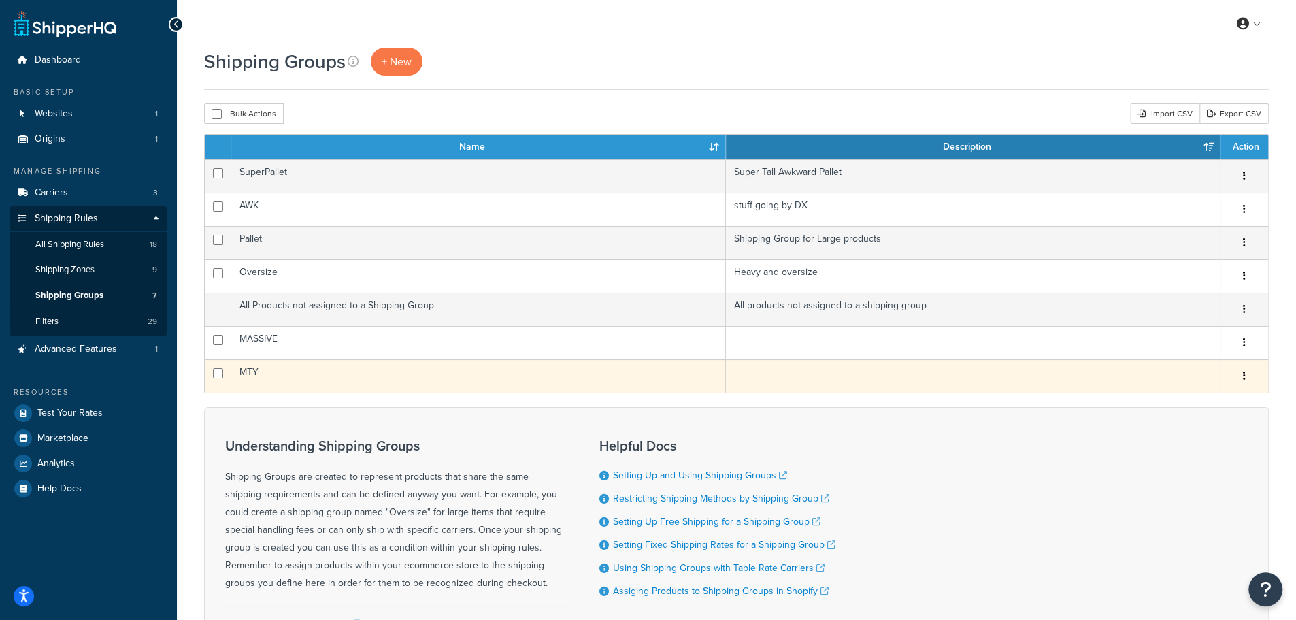
click at [273, 376] on td "MTY" at bounding box center [478, 375] width 495 height 33
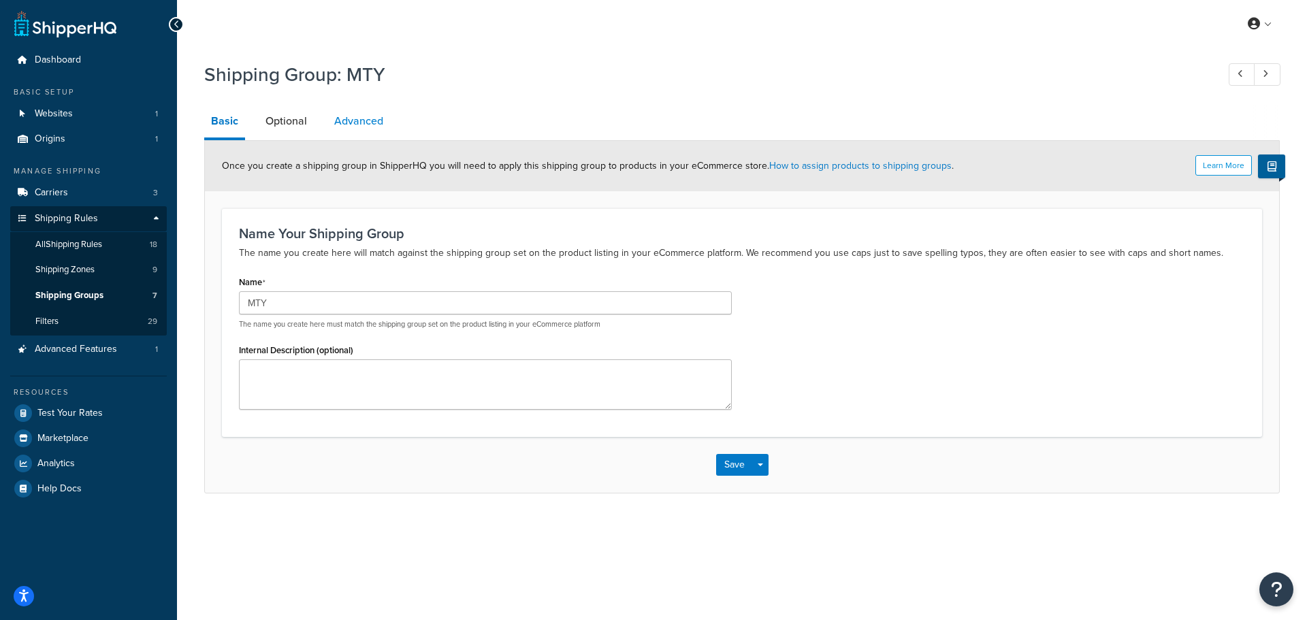
click at [355, 115] on link "Advanced" at bounding box center [358, 121] width 63 height 33
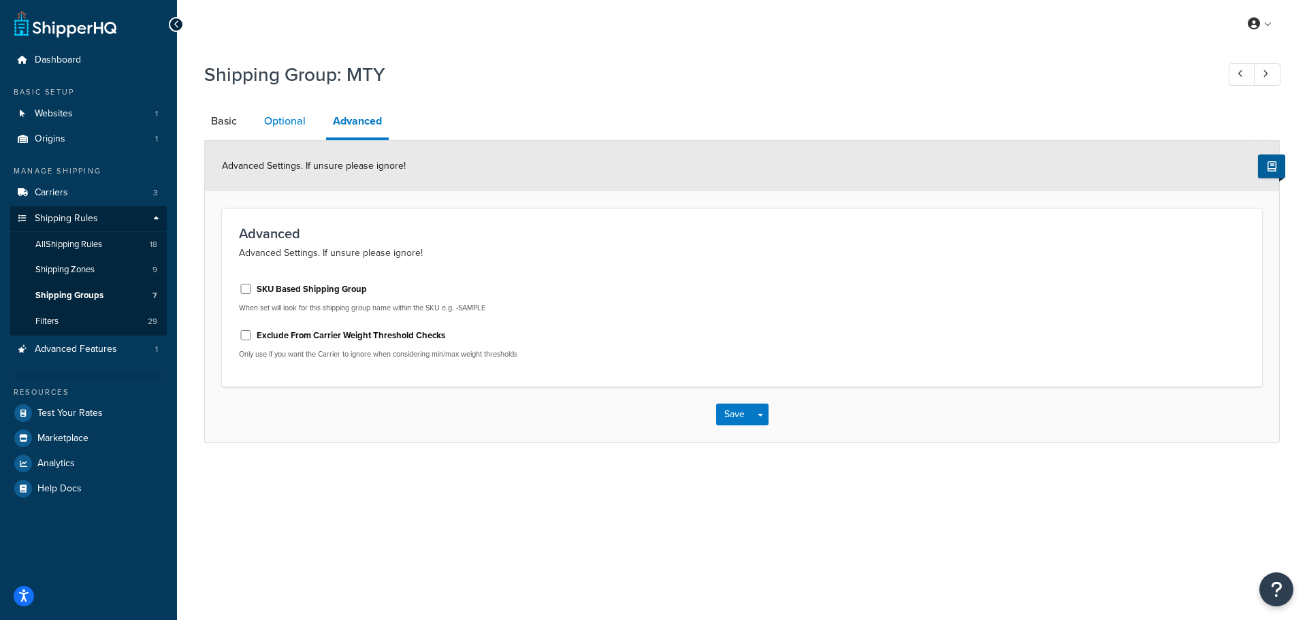
click at [311, 121] on link "Optional" at bounding box center [284, 121] width 55 height 33
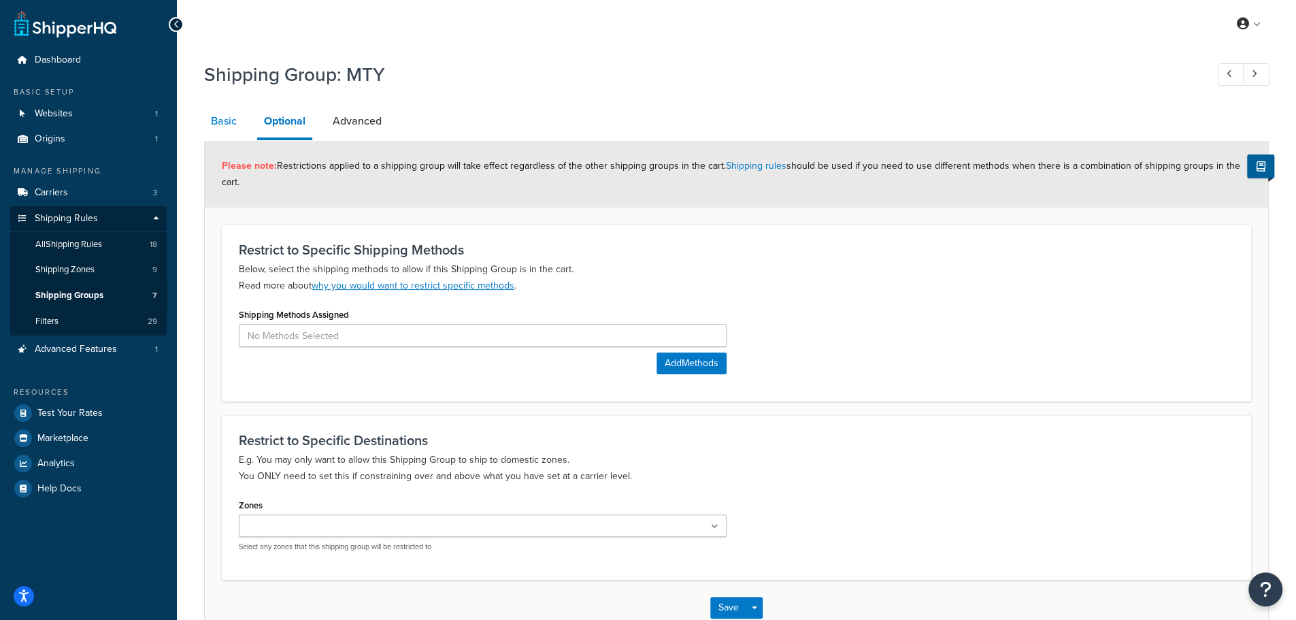
click at [222, 129] on link "Basic" at bounding box center [223, 121] width 39 height 33
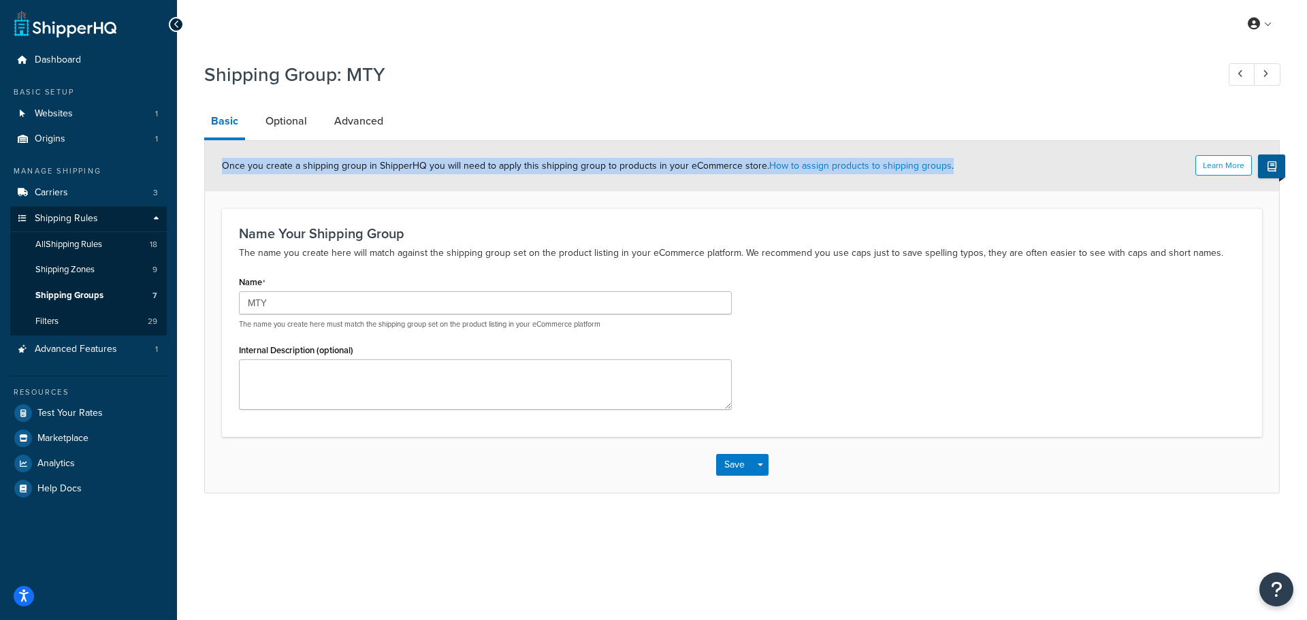
drag, startPoint x: 591, startPoint y: 165, endPoint x: 998, endPoint y: 167, distance: 407.7
click at [998, 167] on div "Learn More Once you create a shipping group in ShipperHQ you will need to apply…" at bounding box center [742, 166] width 1074 height 50
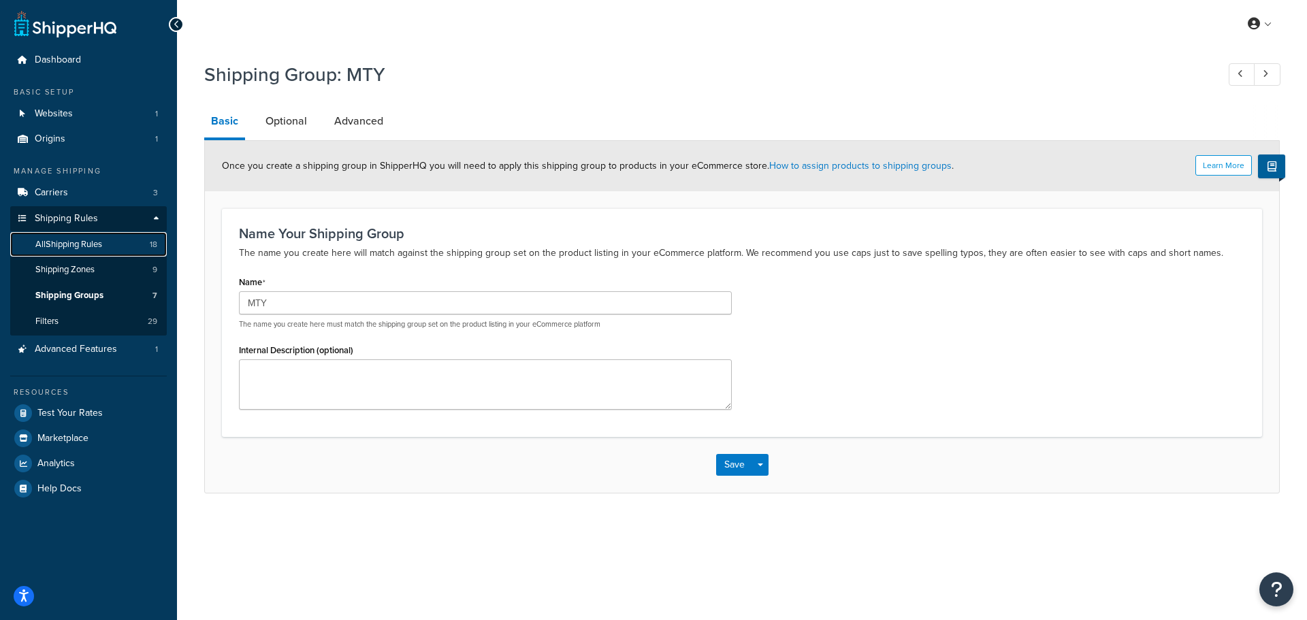
click at [101, 251] on link "All Shipping Rules 18" at bounding box center [88, 244] width 157 height 25
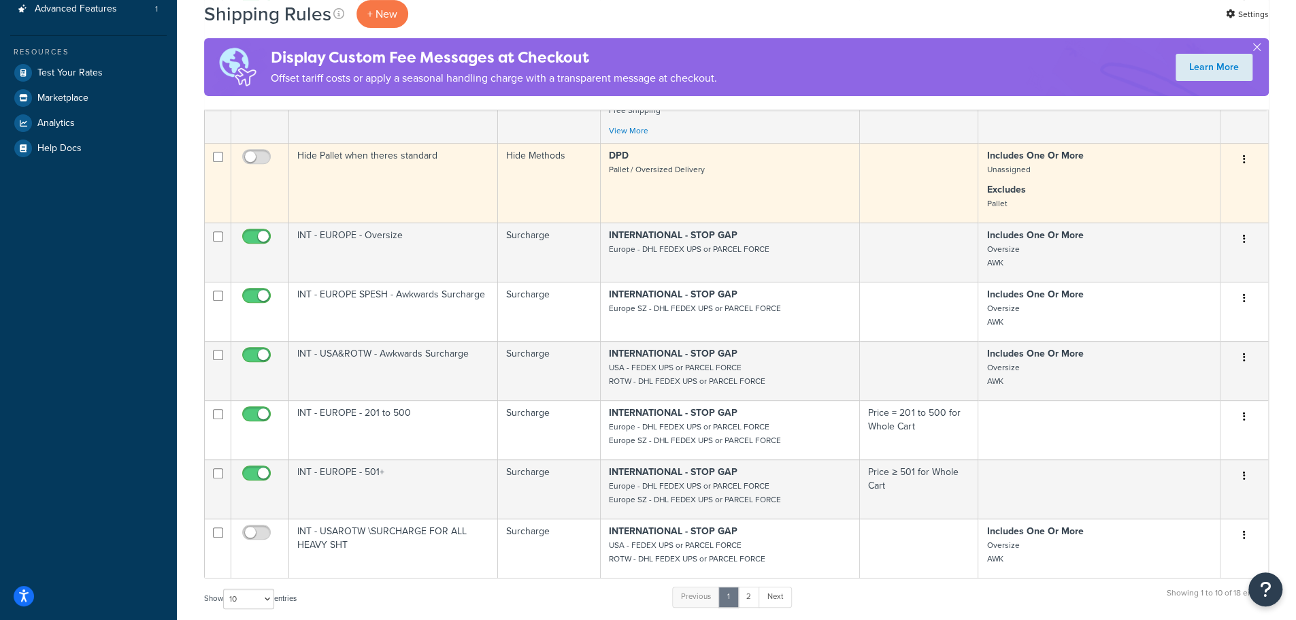
scroll to position [453, 0]
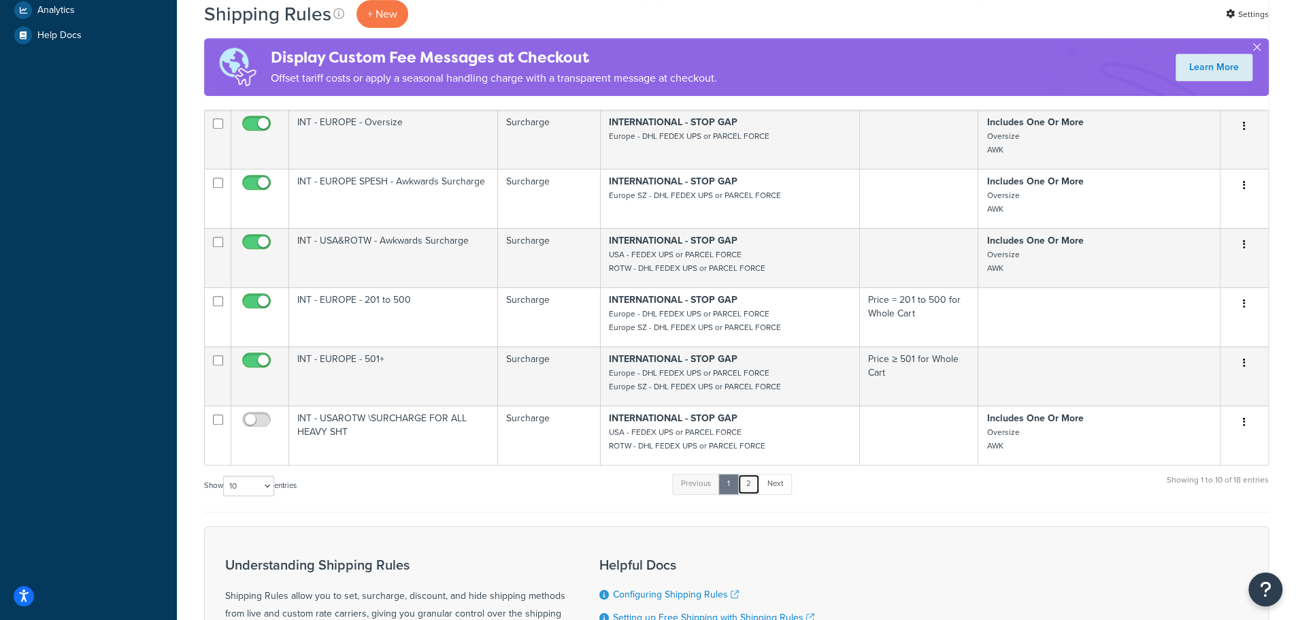
click at [746, 490] on link "2" at bounding box center [749, 484] width 22 height 20
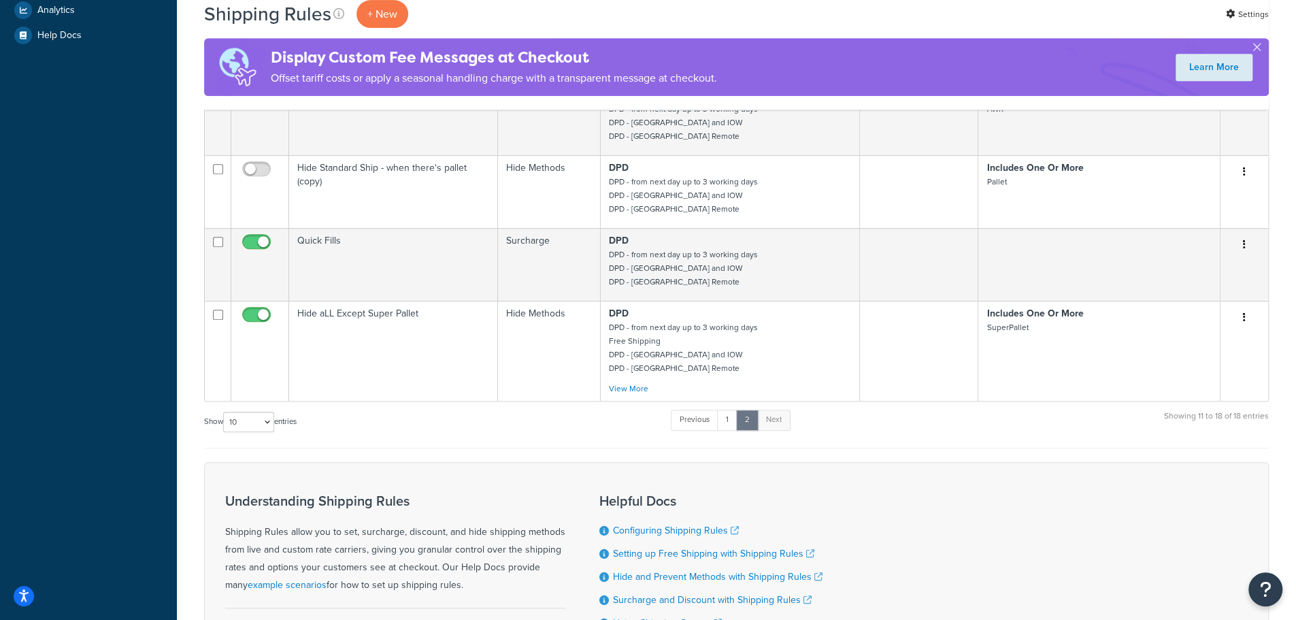
scroll to position [227, 0]
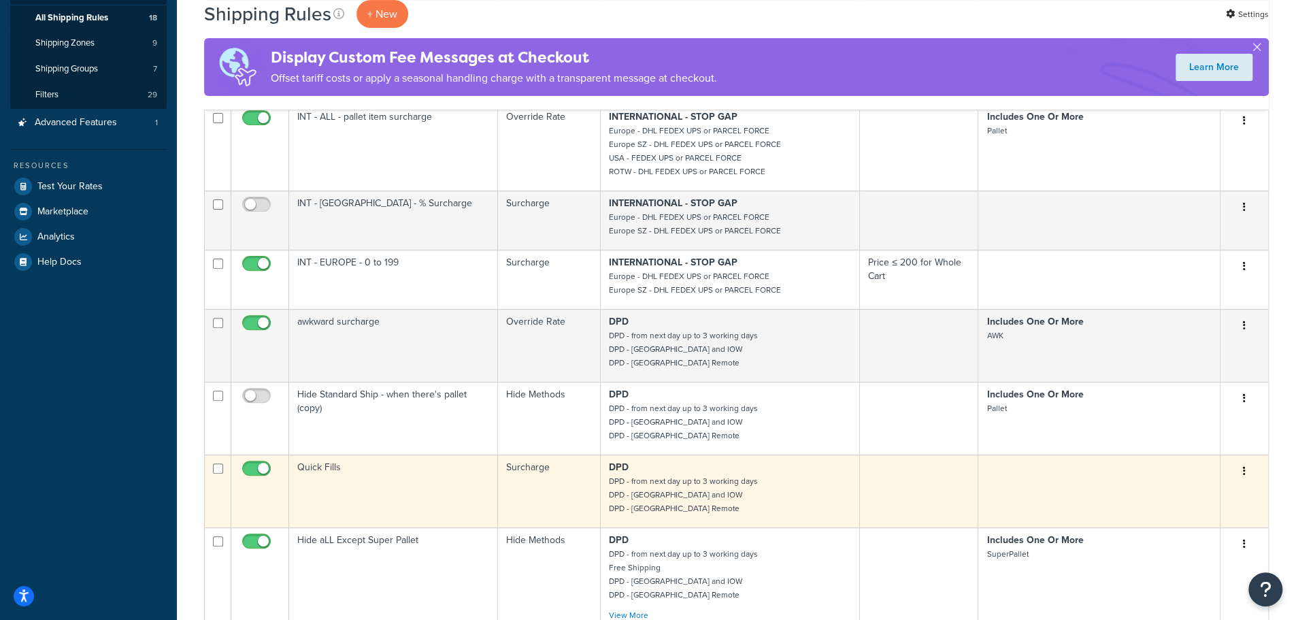
click at [749, 501] on p "DPD DPD - from next day up to 3 working days DPD - Scottish Islands and IOW DPD…" at bounding box center [730, 488] width 242 height 54
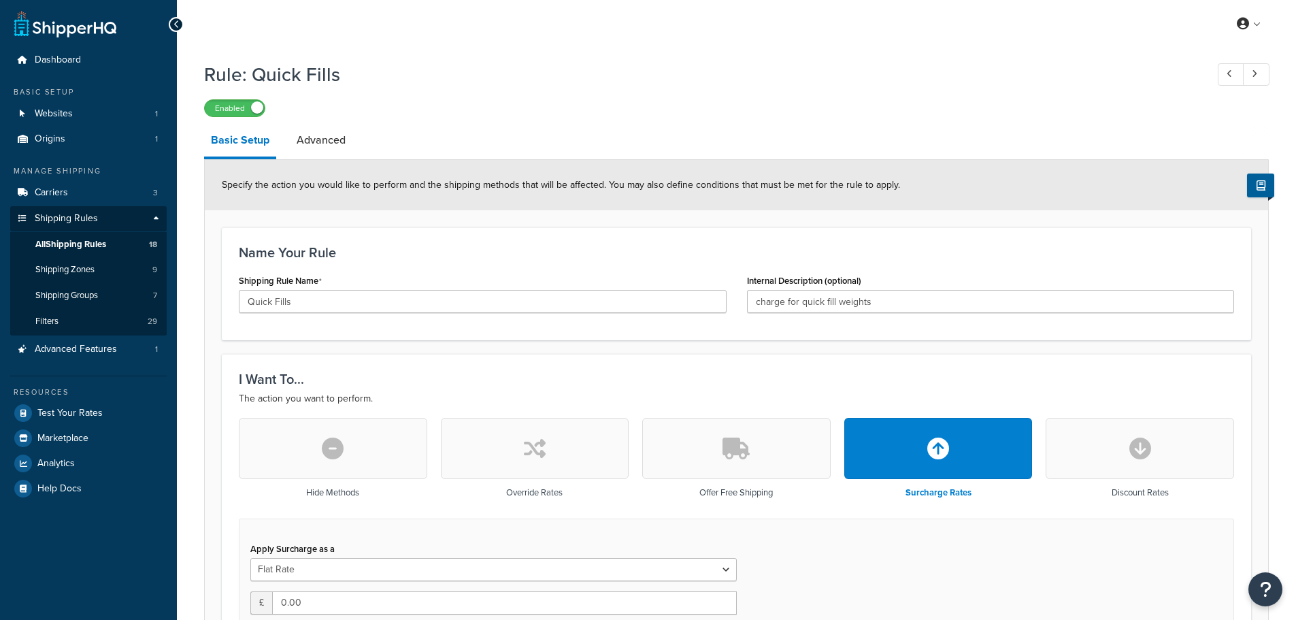
select select "SHIPPING_GROUP"
click at [313, 136] on link "Advanced" at bounding box center [321, 140] width 63 height 33
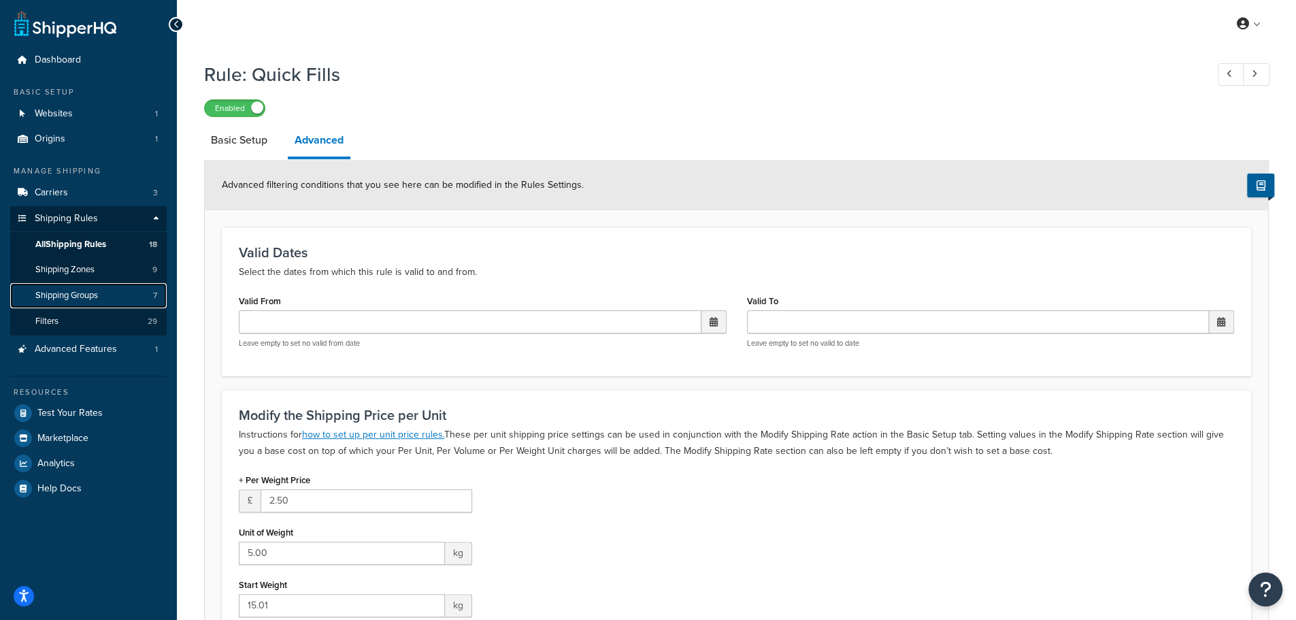
click at [102, 301] on link "Shipping Groups 7" at bounding box center [88, 295] width 157 height 25
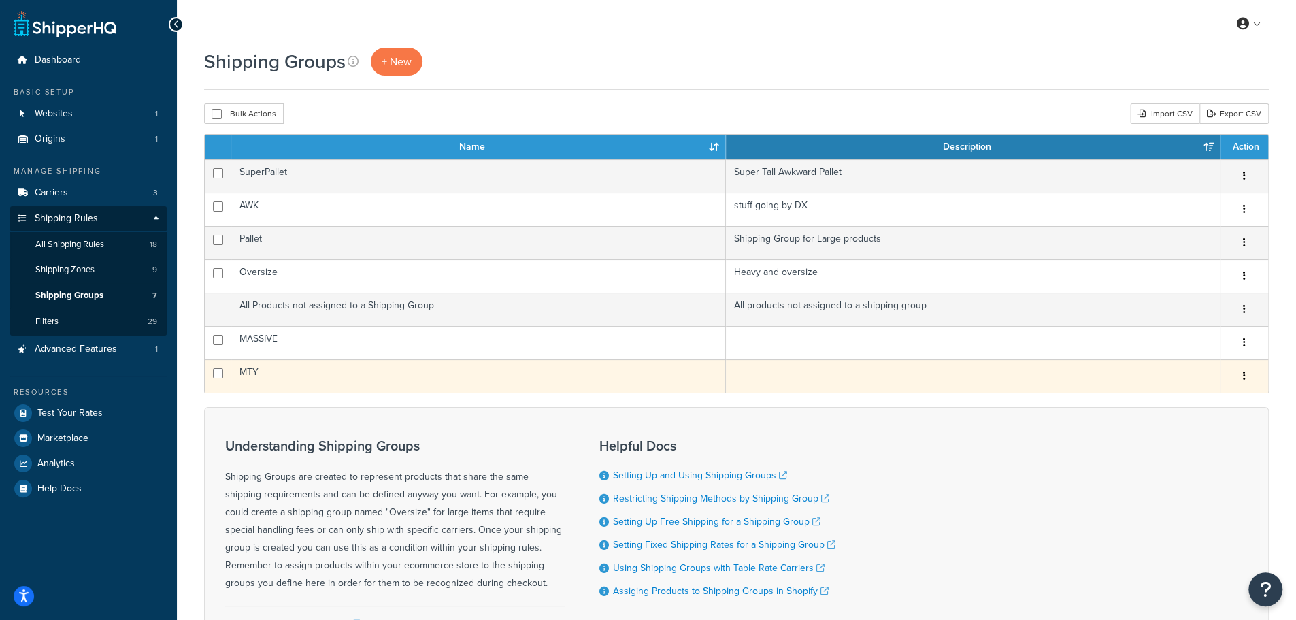
click at [395, 382] on td "MTY" at bounding box center [478, 375] width 495 height 33
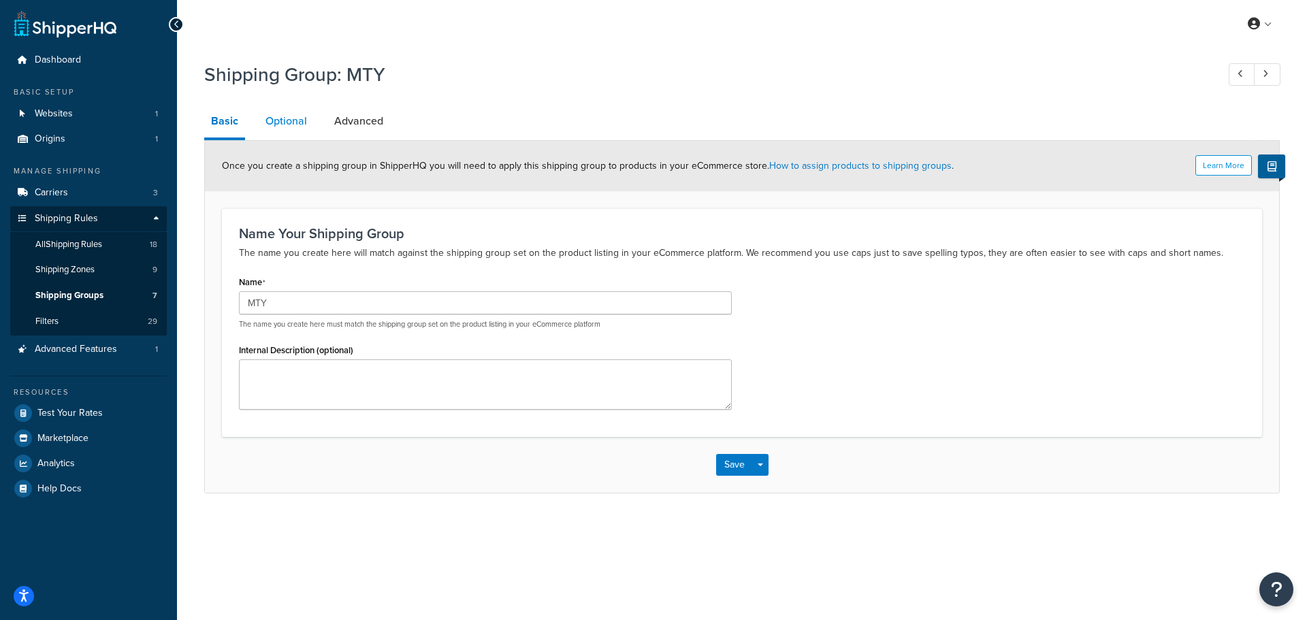
click at [299, 115] on link "Optional" at bounding box center [286, 121] width 55 height 33
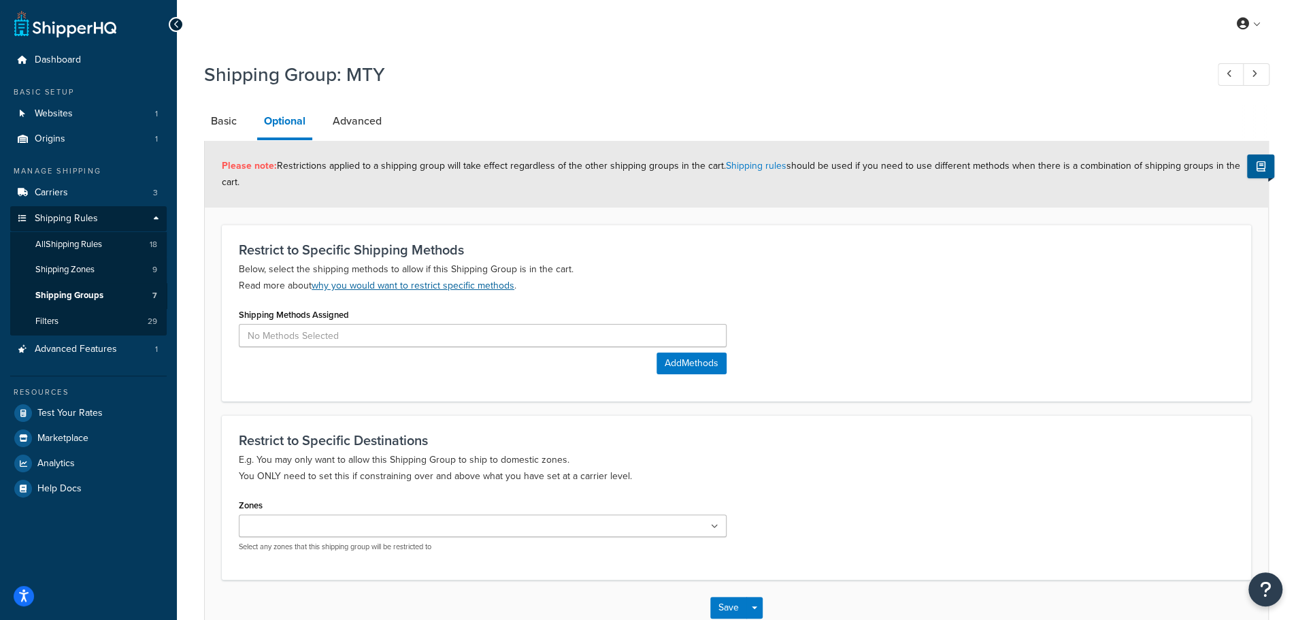
scroll to position [83, 0]
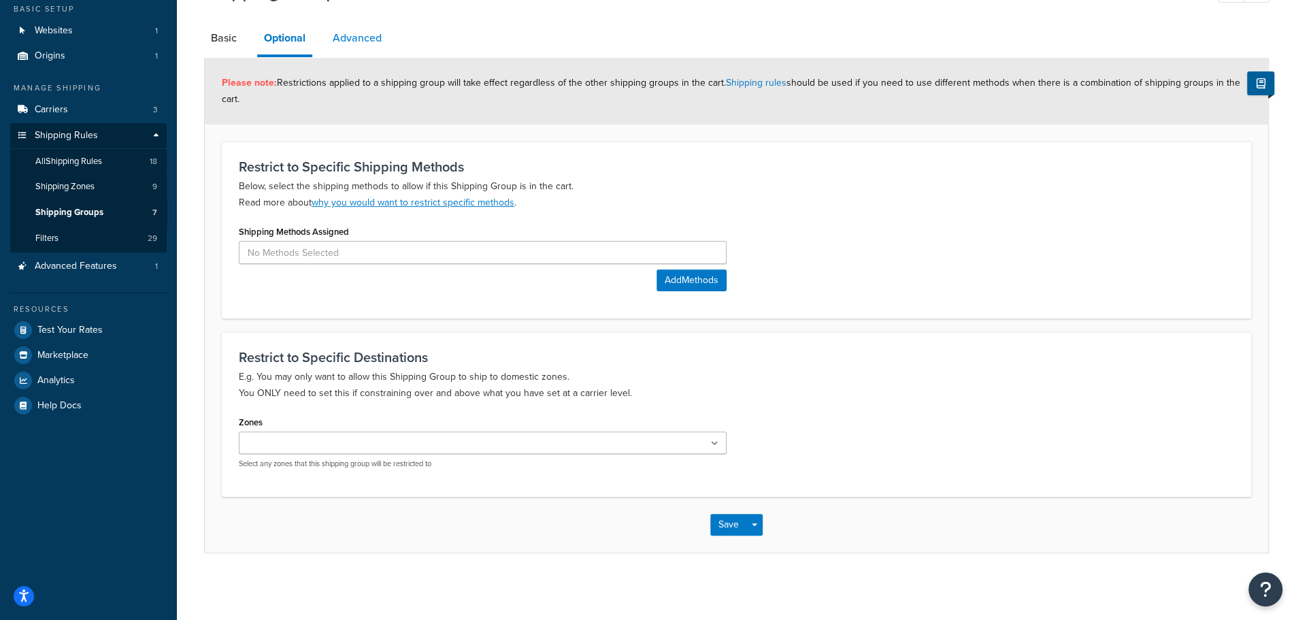
click at [350, 36] on link "Advanced" at bounding box center [357, 38] width 63 height 33
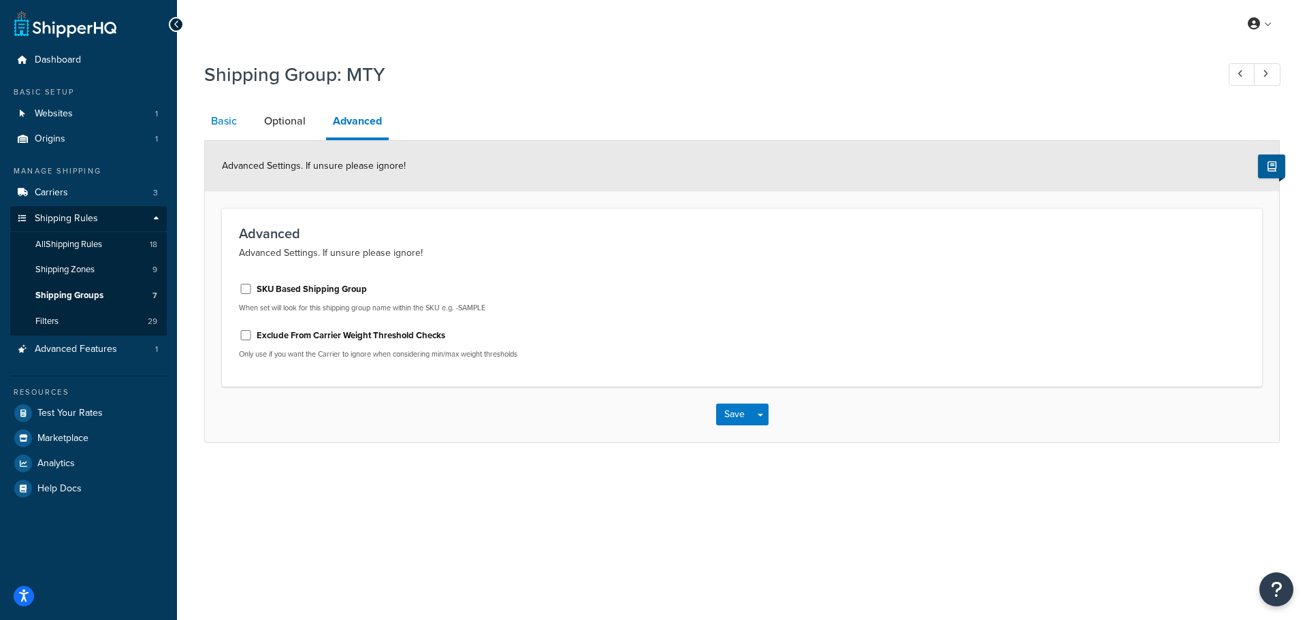
click at [214, 130] on link "Basic" at bounding box center [223, 121] width 39 height 33
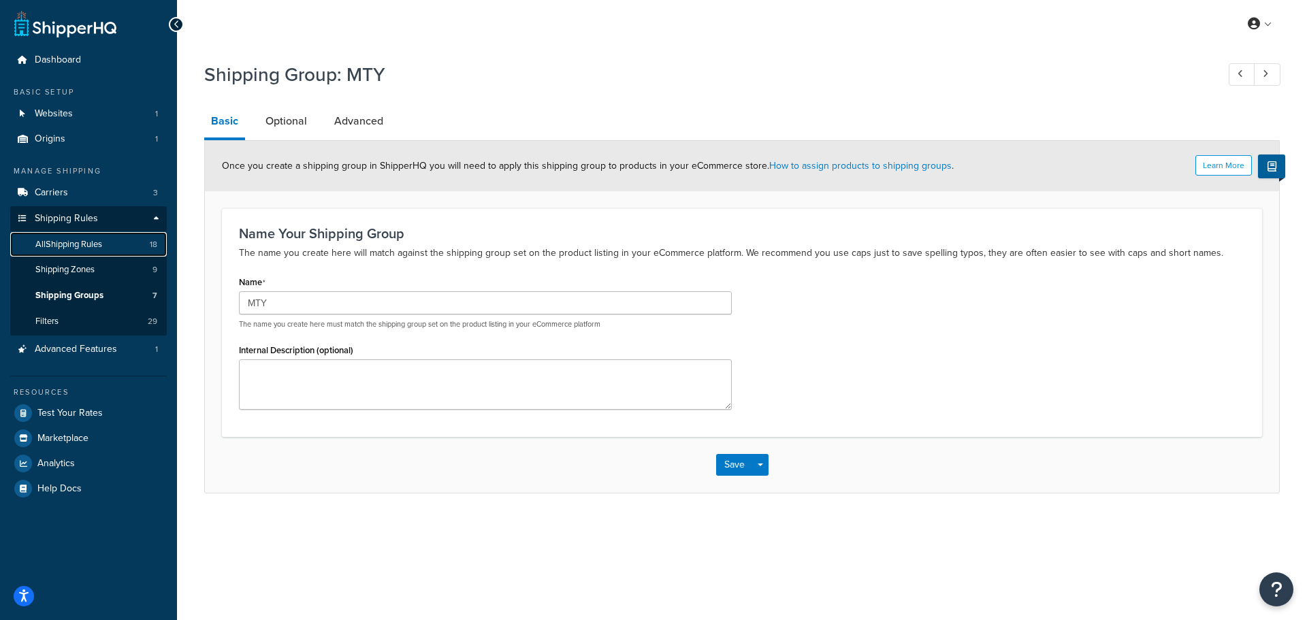
click at [109, 245] on link "All Shipping Rules 18" at bounding box center [88, 244] width 157 height 25
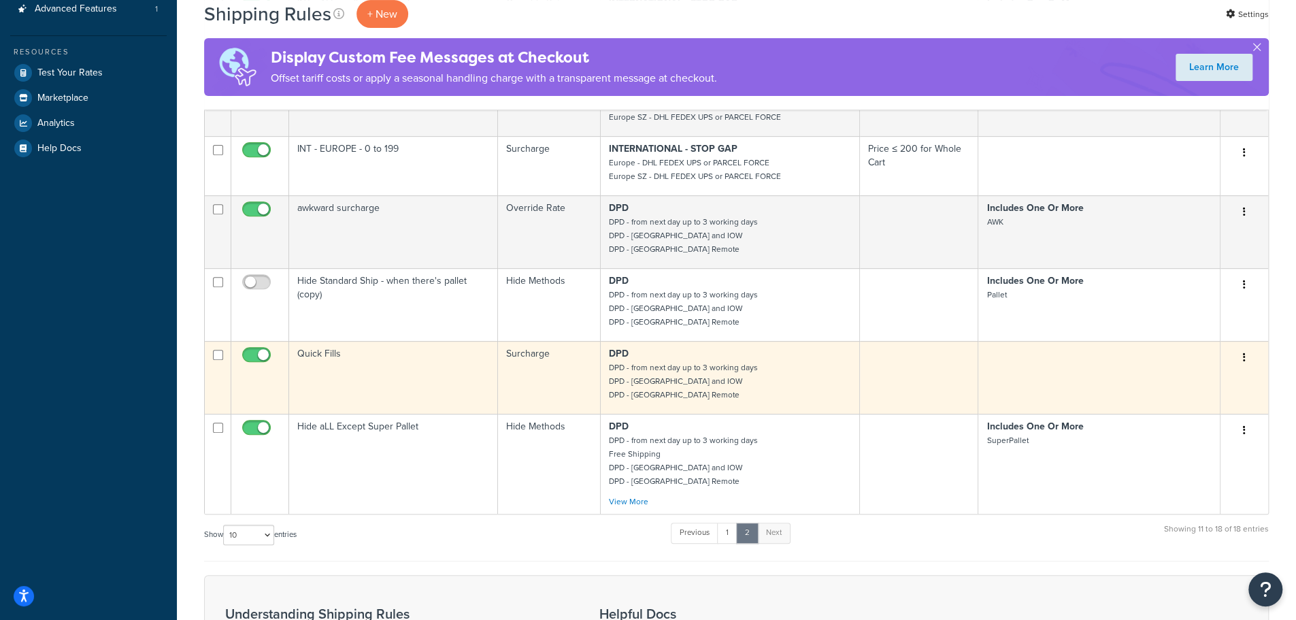
click at [323, 353] on td "Quick Fills" at bounding box center [393, 377] width 209 height 73
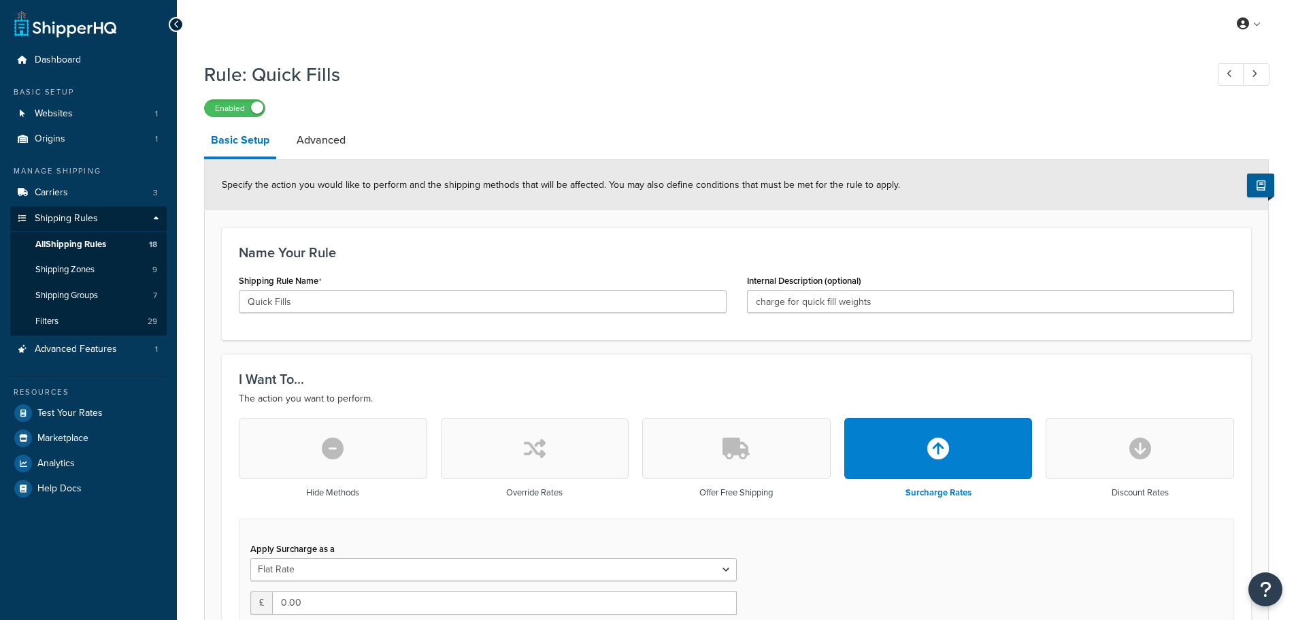
select select "SHIPPING_GROUP"
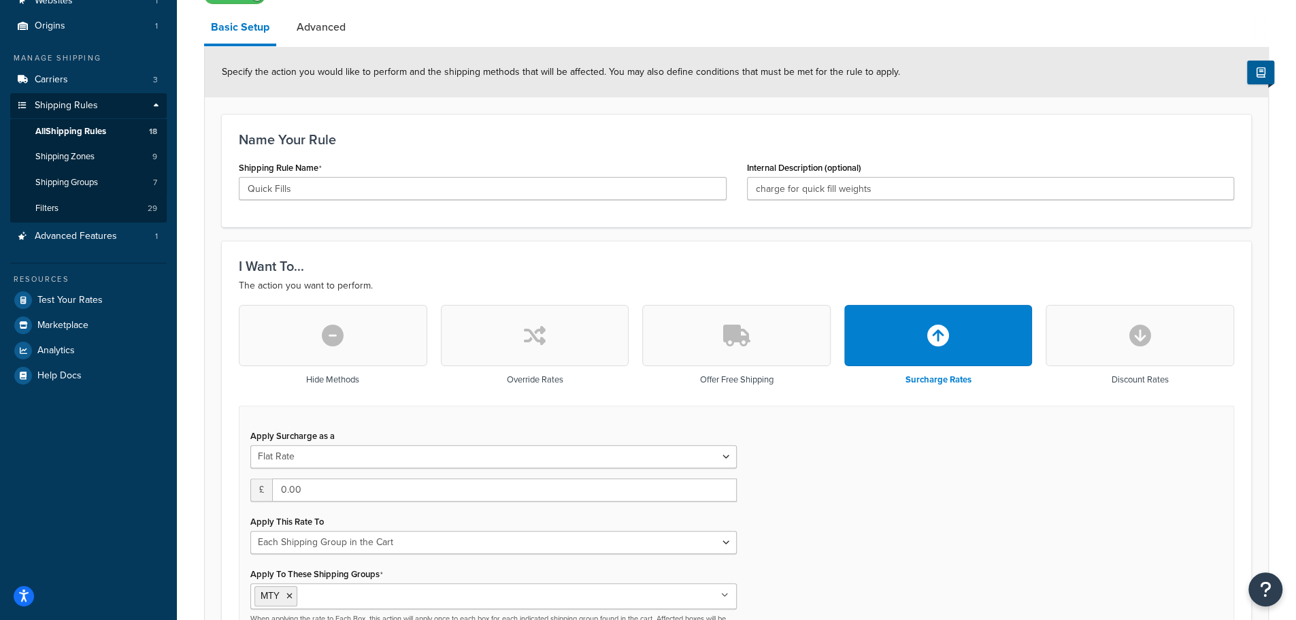
scroll to position [227, 0]
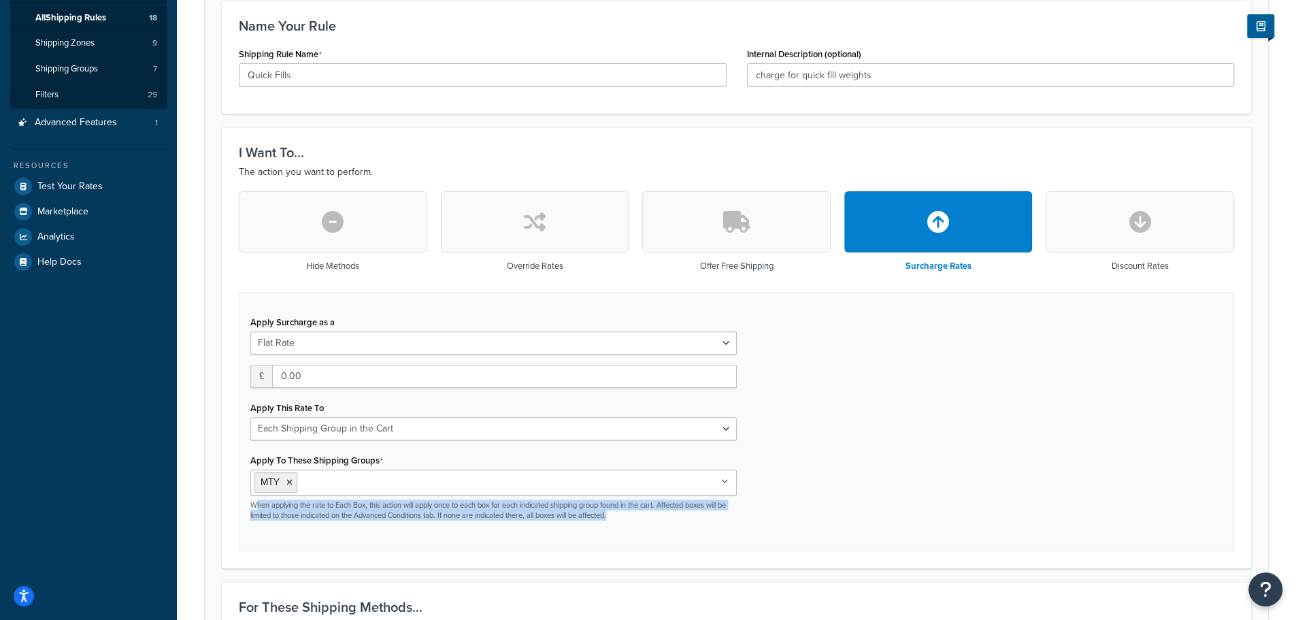
drag, startPoint x: 257, startPoint y: 506, endPoint x: 660, endPoint y: 519, distance: 403.1
click at [660, 519] on p "When applying the rate to Each Box, this action will apply once to each box for…" at bounding box center [493, 510] width 487 height 21
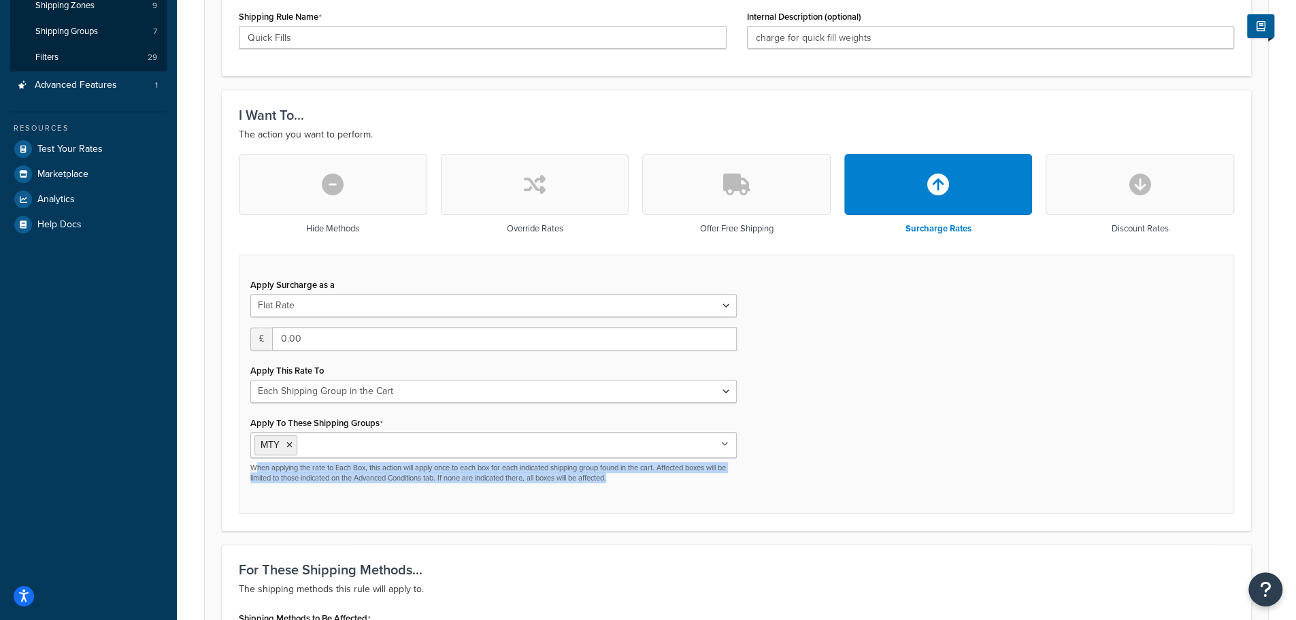
scroll to position [0, 0]
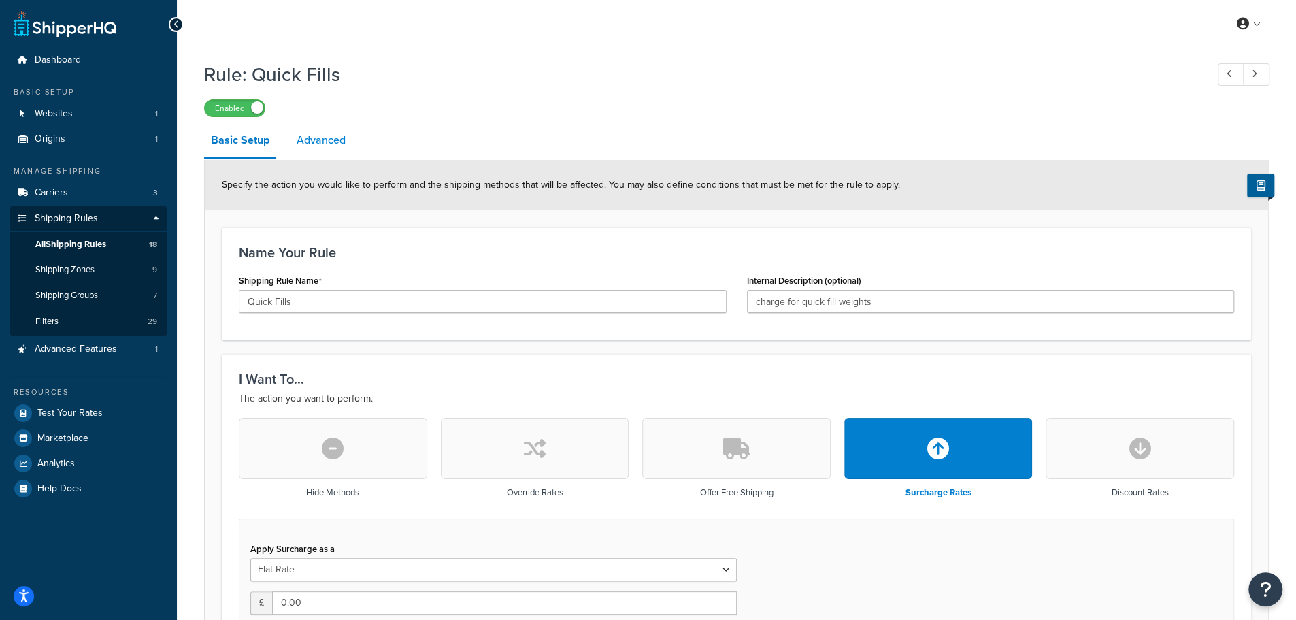
click at [321, 139] on link "Advanced" at bounding box center [321, 140] width 63 height 33
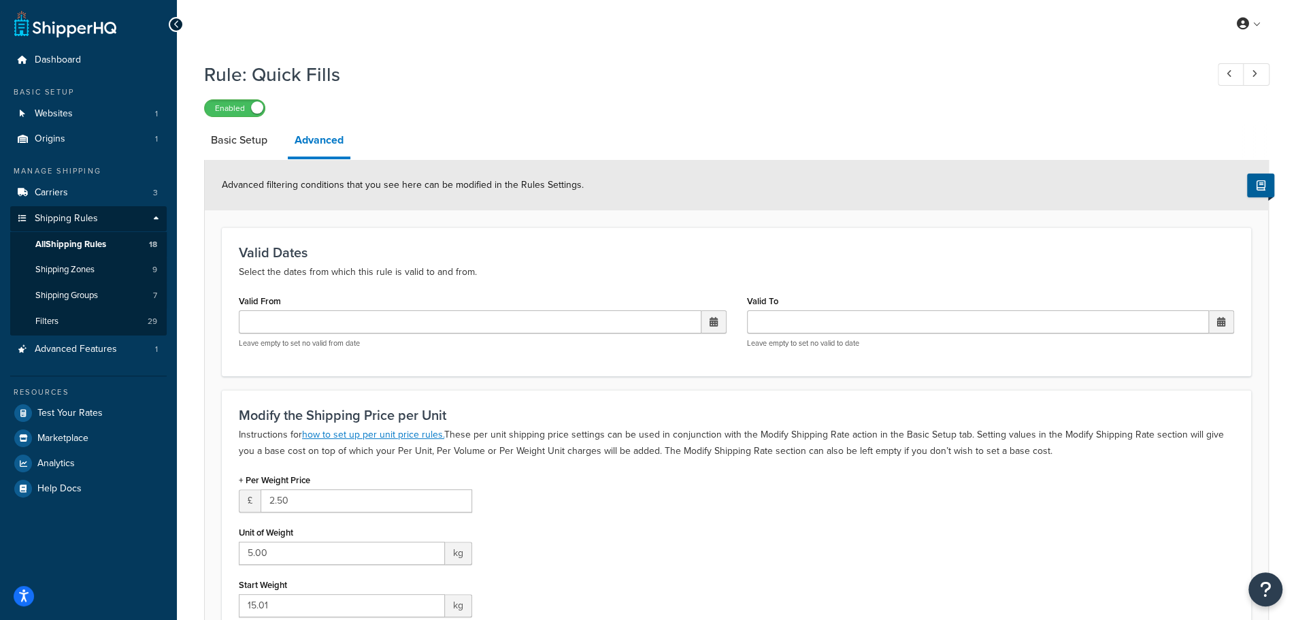
drag, startPoint x: 540, startPoint y: 436, endPoint x: 1053, endPoint y: 448, distance: 514.0
click at [1053, 448] on p "Instructions for how to set up per unit price rules. These per unit shipping pr…" at bounding box center [737, 443] width 996 height 33
click at [257, 145] on link "Basic Setup" at bounding box center [239, 140] width 70 height 33
select select "SHIPPING_GROUP"
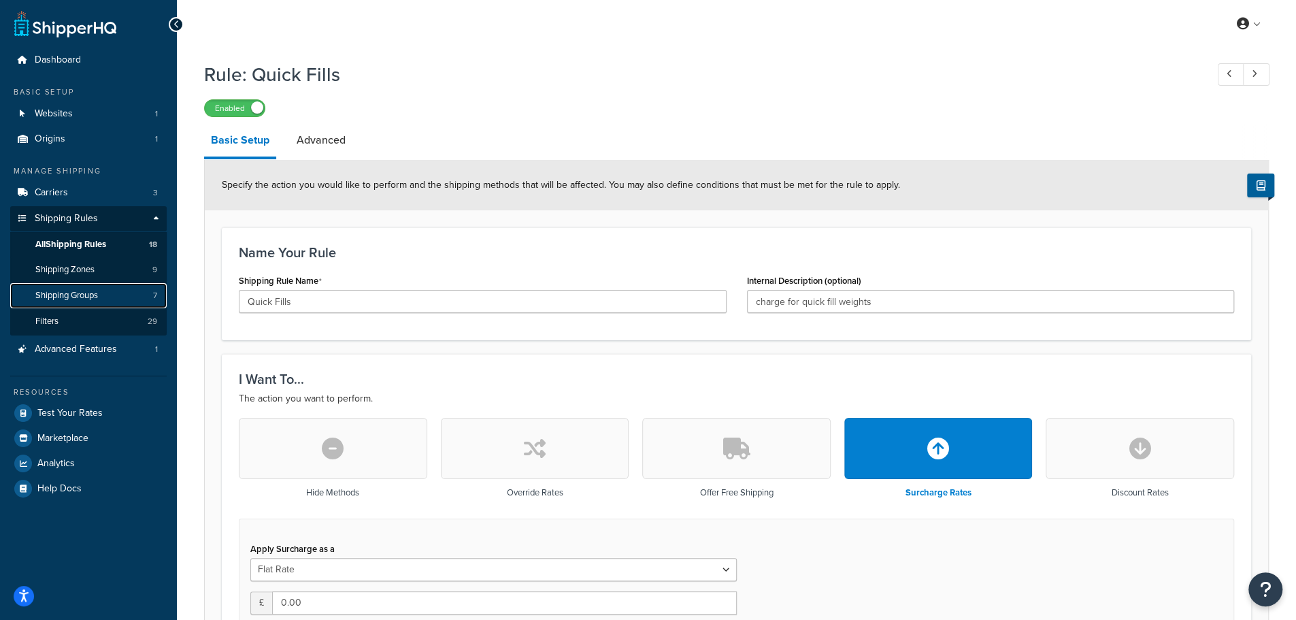
click at [88, 294] on span "Shipping Groups" at bounding box center [66, 296] width 63 height 12
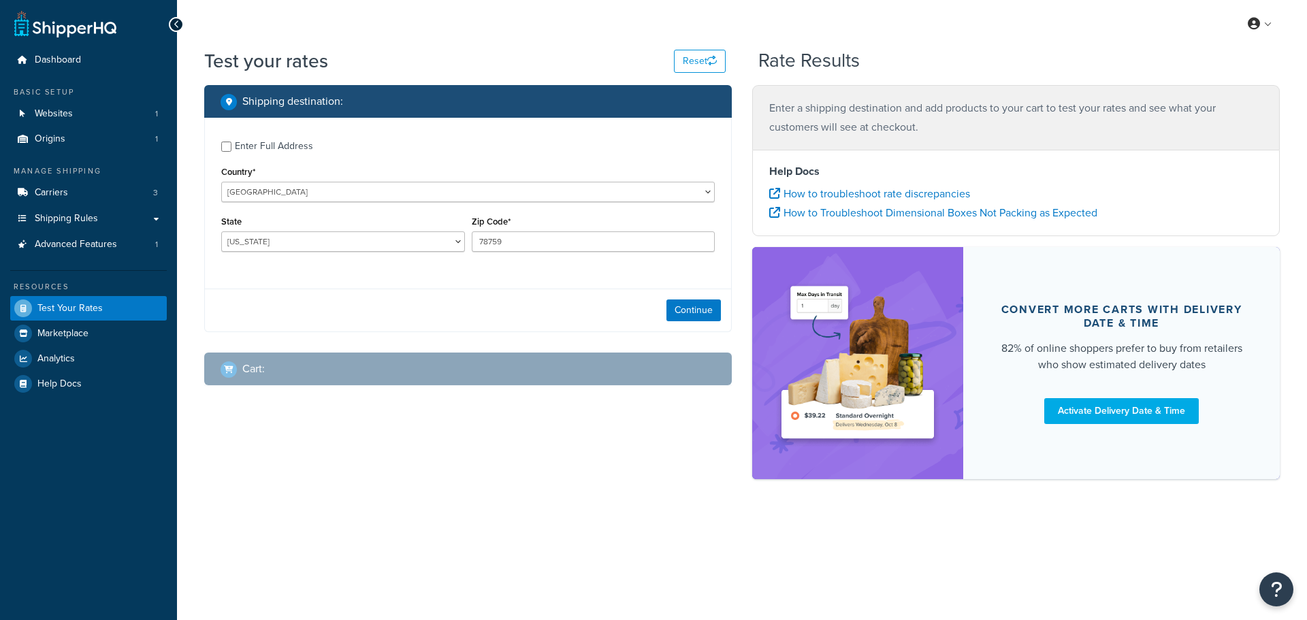
select select "[GEOGRAPHIC_DATA]"
click at [369, 201] on select "[GEOGRAPHIC_DATA] [GEOGRAPHIC_DATA] [GEOGRAPHIC_DATA] [GEOGRAPHIC_DATA] [GEOGRA…" at bounding box center [467, 192] width 493 height 20
select select "GB"
click at [221, 182] on select "[GEOGRAPHIC_DATA] [GEOGRAPHIC_DATA] [GEOGRAPHIC_DATA] [GEOGRAPHIC_DATA] [GEOGRA…" at bounding box center [467, 192] width 493 height 20
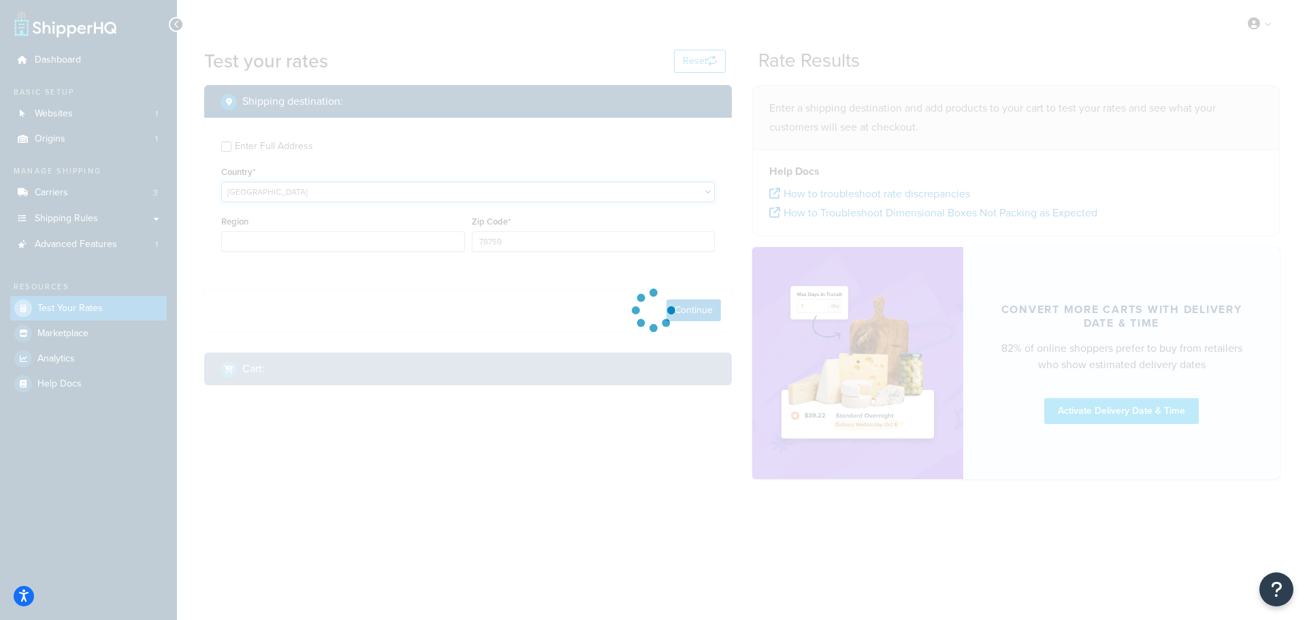
type input "[GEOGRAPHIC_DATA]"
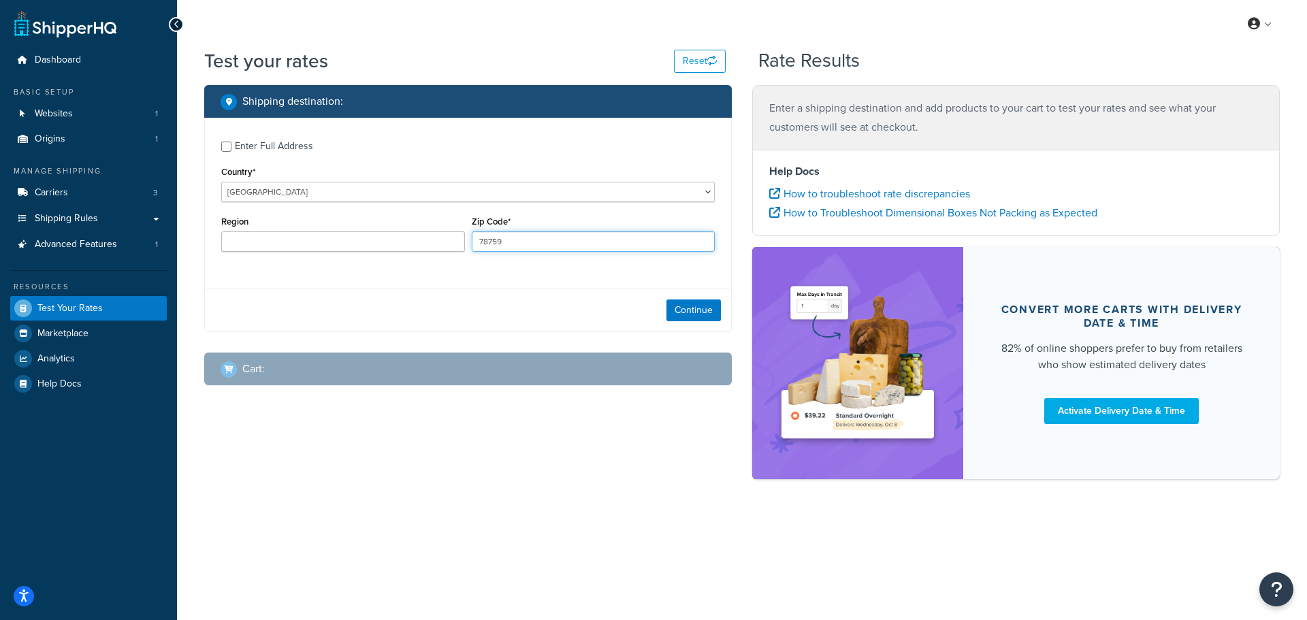
click at [584, 242] on input "78759" at bounding box center [594, 241] width 244 height 20
type input "CR04XD"
type input "[GEOGRAPHIC_DATA]"
click at [678, 306] on button "Continue" at bounding box center [693, 310] width 54 height 22
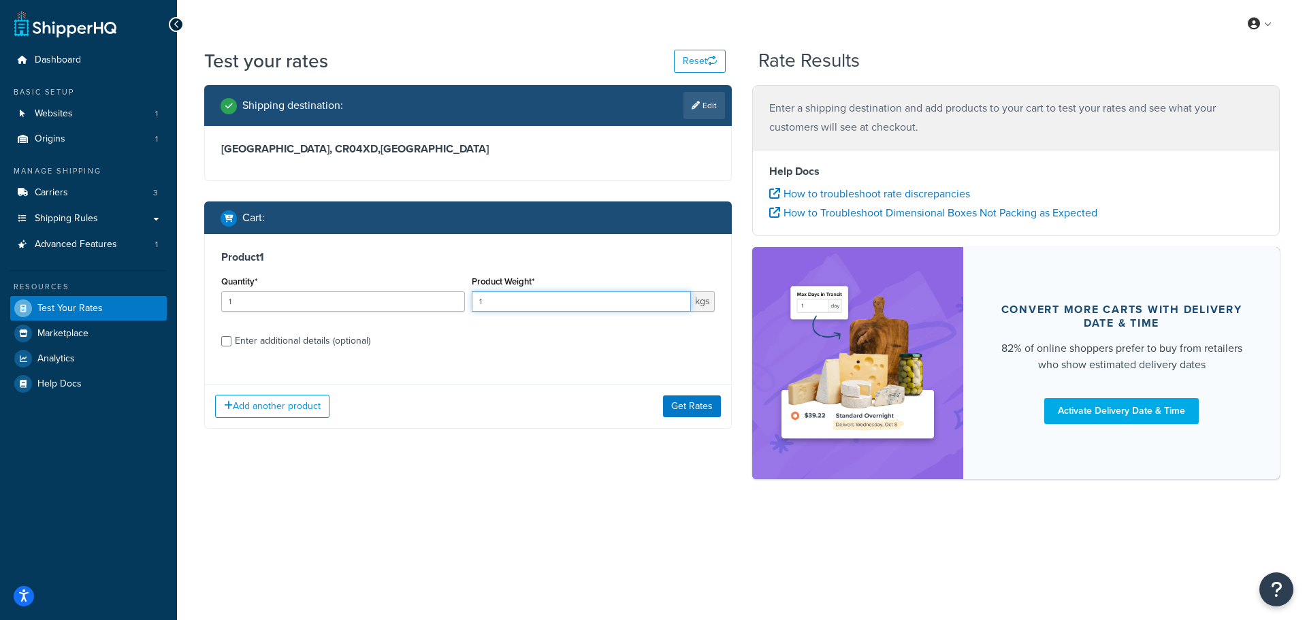
click at [586, 297] on input "1" at bounding box center [582, 301] width 220 height 20
drag, startPoint x: 586, startPoint y: 297, endPoint x: 391, endPoint y: 300, distance: 194.7
click at [391, 300] on div "Quantity* 1 Product Weight* 1 kgs" at bounding box center [468, 297] width 500 height 50
type input "20"
click at [325, 342] on div "Enter additional details (optional)" at bounding box center [302, 340] width 135 height 19
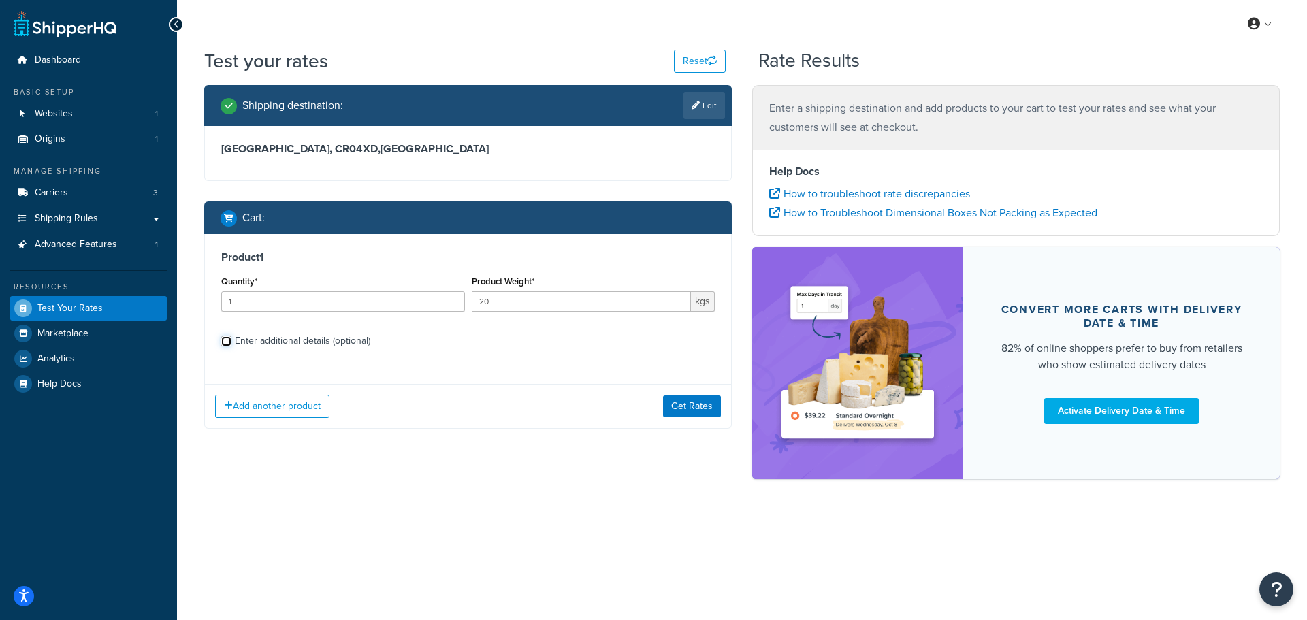
click at [231, 342] on input "Enter additional details (optional)" at bounding box center [226, 341] width 10 height 10
checkbox input "true"
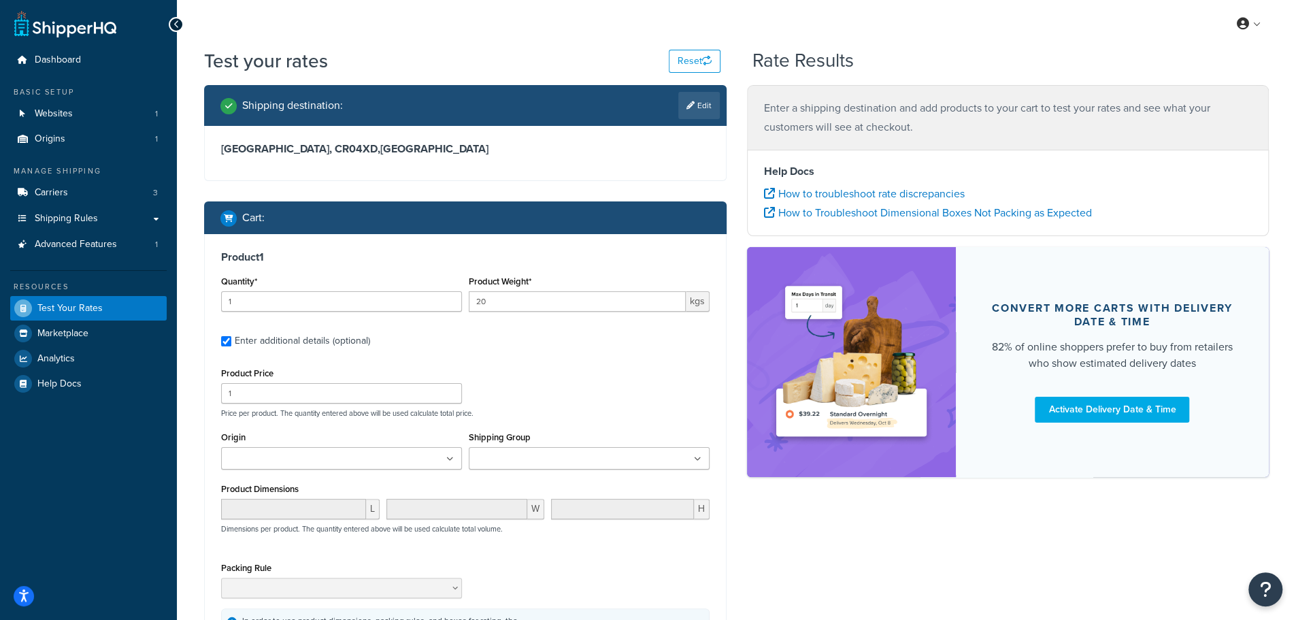
click at [524, 465] on input "Shipping Group" at bounding box center [533, 459] width 120 height 15
click at [610, 392] on div "Product Price 1 Price per product. The quantity entered above will be used calc…" at bounding box center [465, 391] width 495 height 54
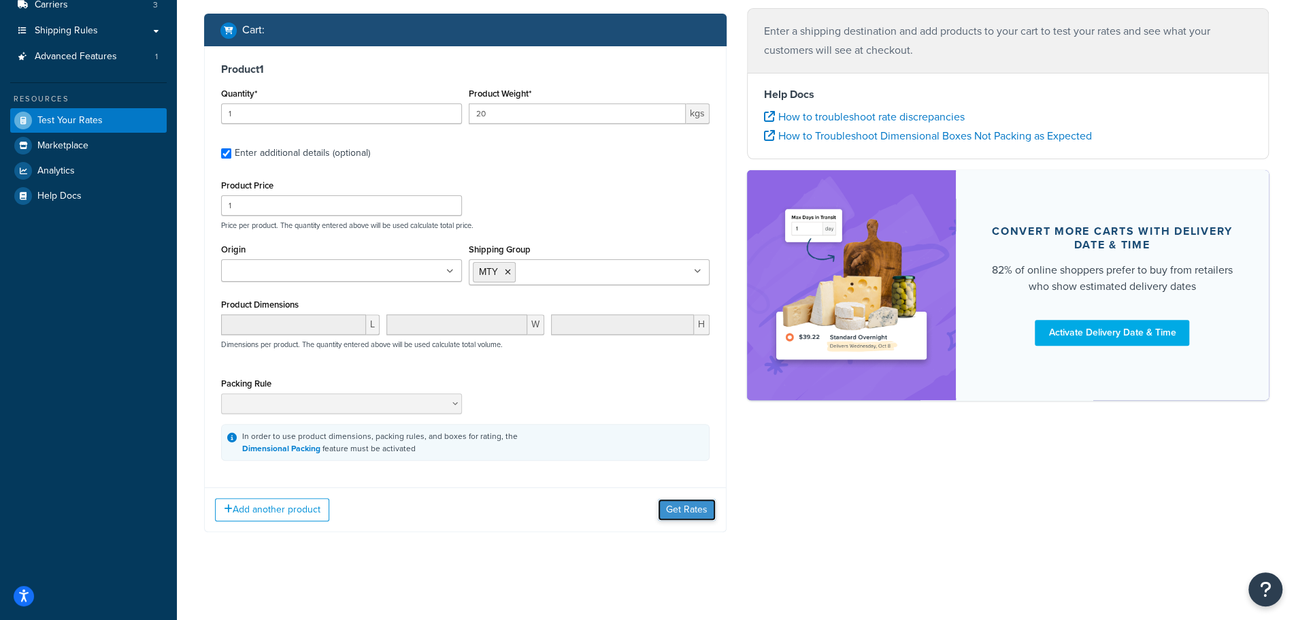
click at [690, 504] on button "Get Rates" at bounding box center [687, 510] width 58 height 22
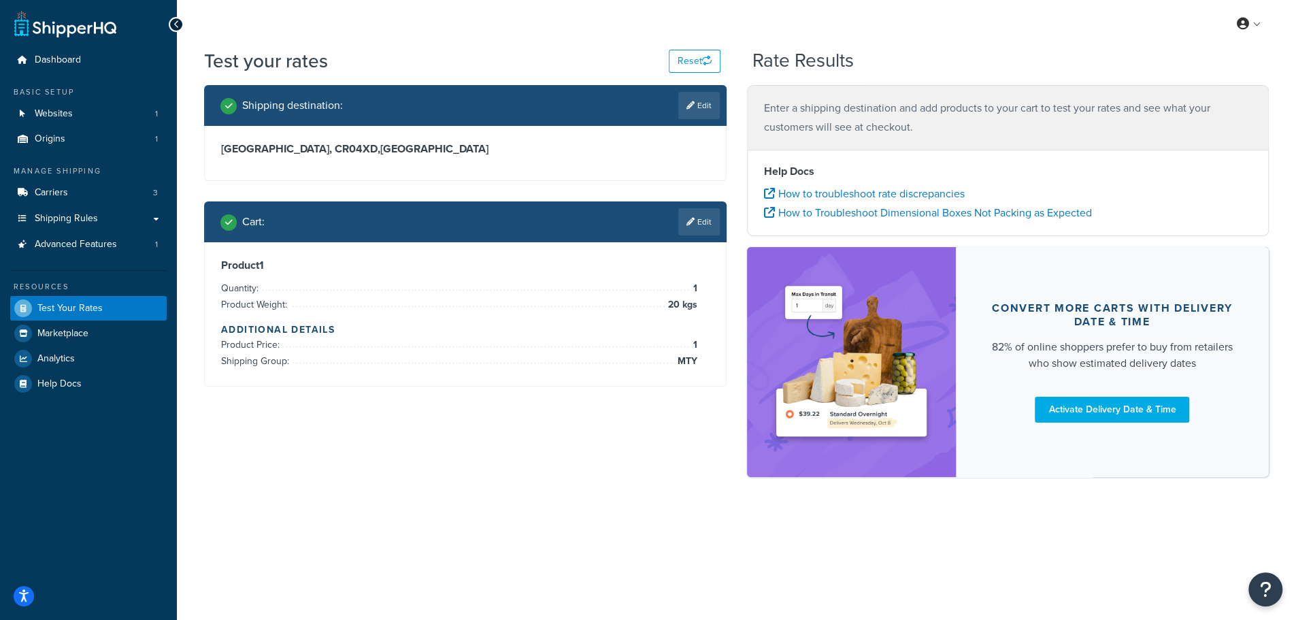
scroll to position [0, 0]
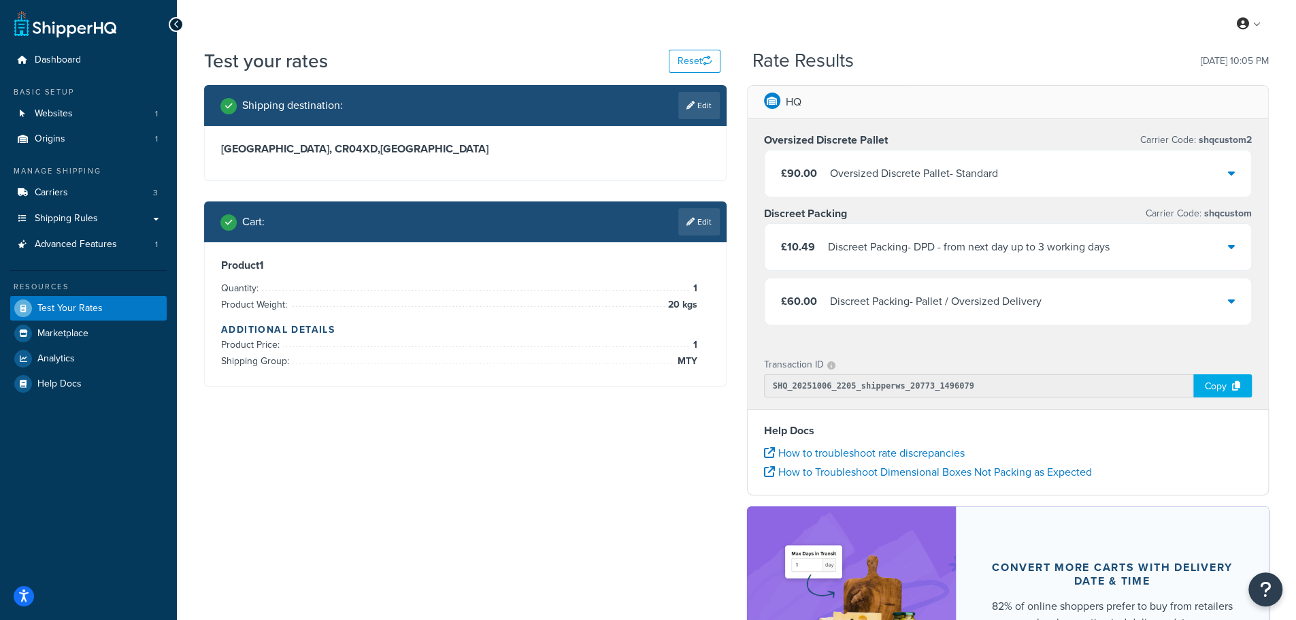
click at [1097, 254] on div "Discreet Packing - DPD - from next day up to 3 working days" at bounding box center [969, 247] width 282 height 19
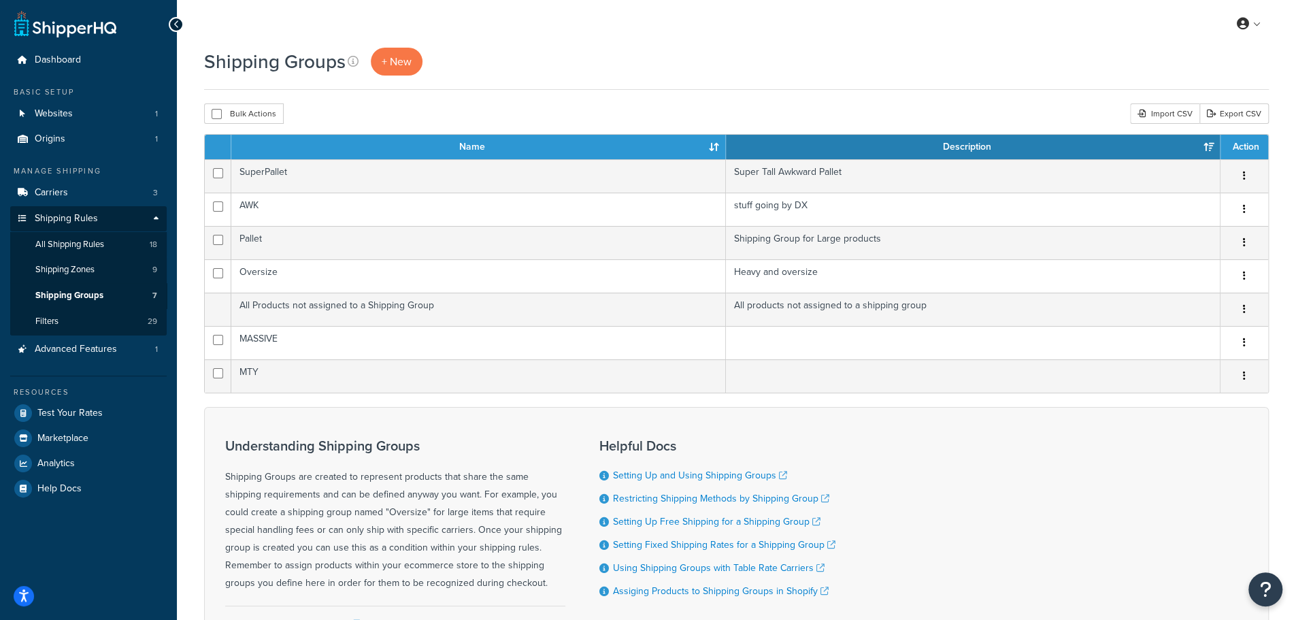
scroll to position [113, 0]
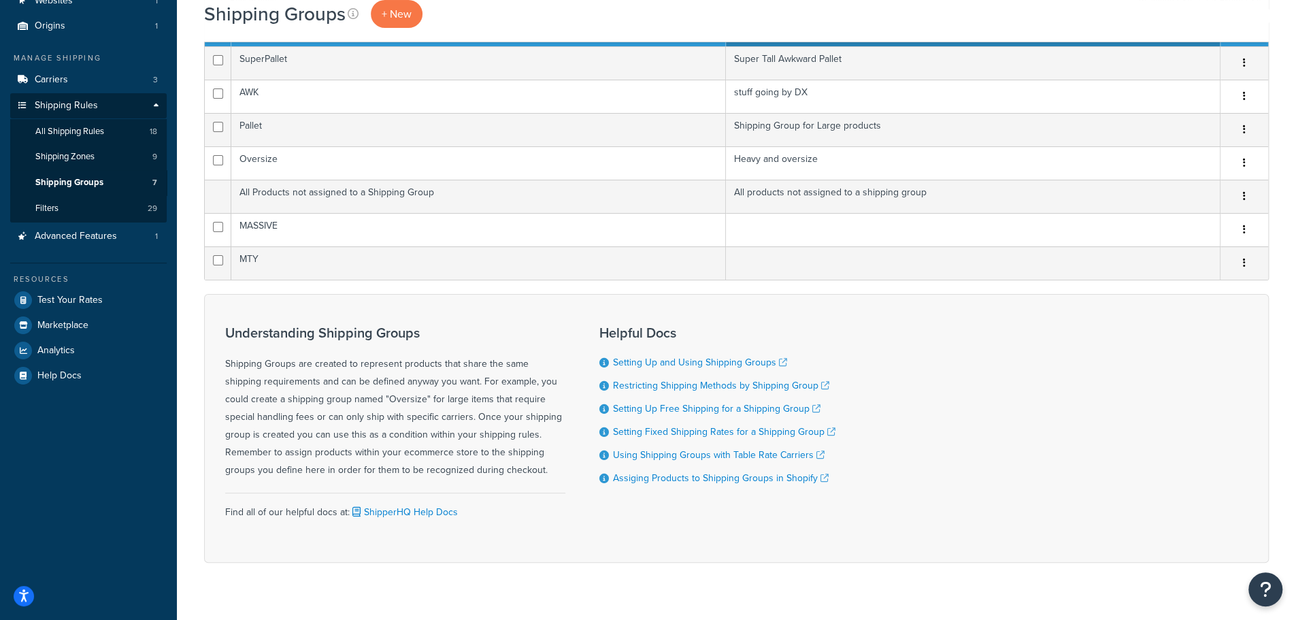
drag, startPoint x: 250, startPoint y: 370, endPoint x: 510, endPoint y: 470, distance: 278.8
click at [510, 470] on div "Understanding Shipping Groups Shipping Groups are created to represent products…" at bounding box center [395, 402] width 340 height 154
click at [668, 359] on link "Setting Up and Using Shipping Groups" at bounding box center [700, 362] width 174 height 14
click at [112, 240] on span "Advanced Features" at bounding box center [76, 237] width 82 height 12
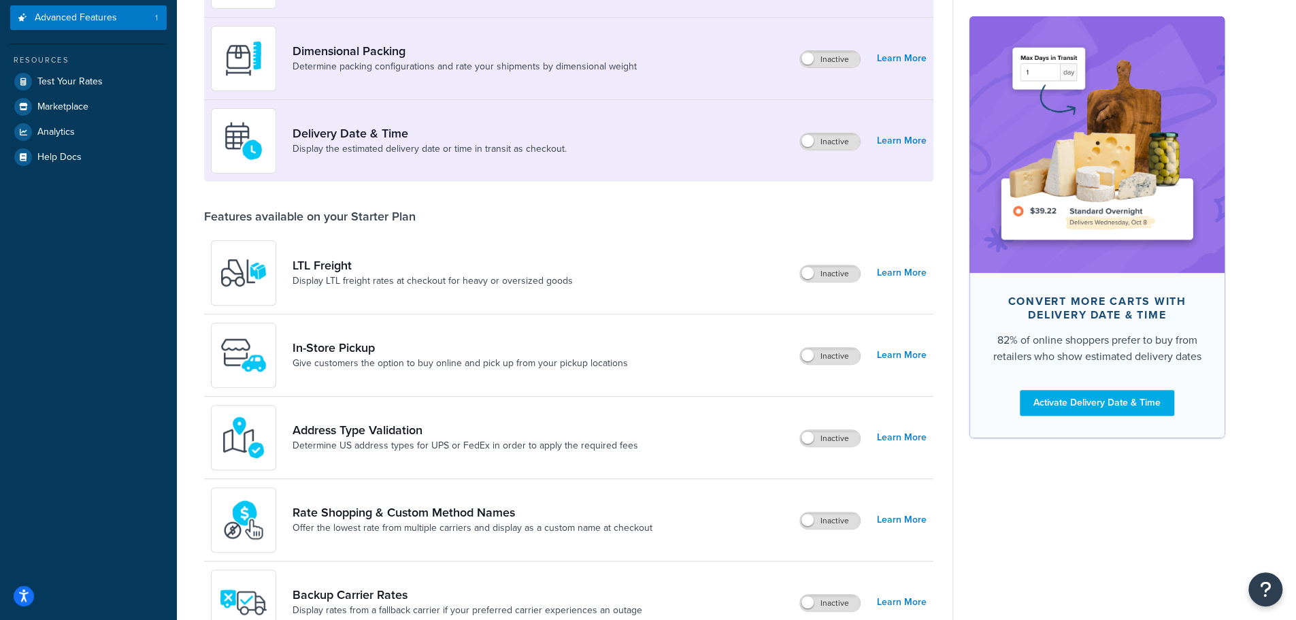
scroll to position [340, 0]
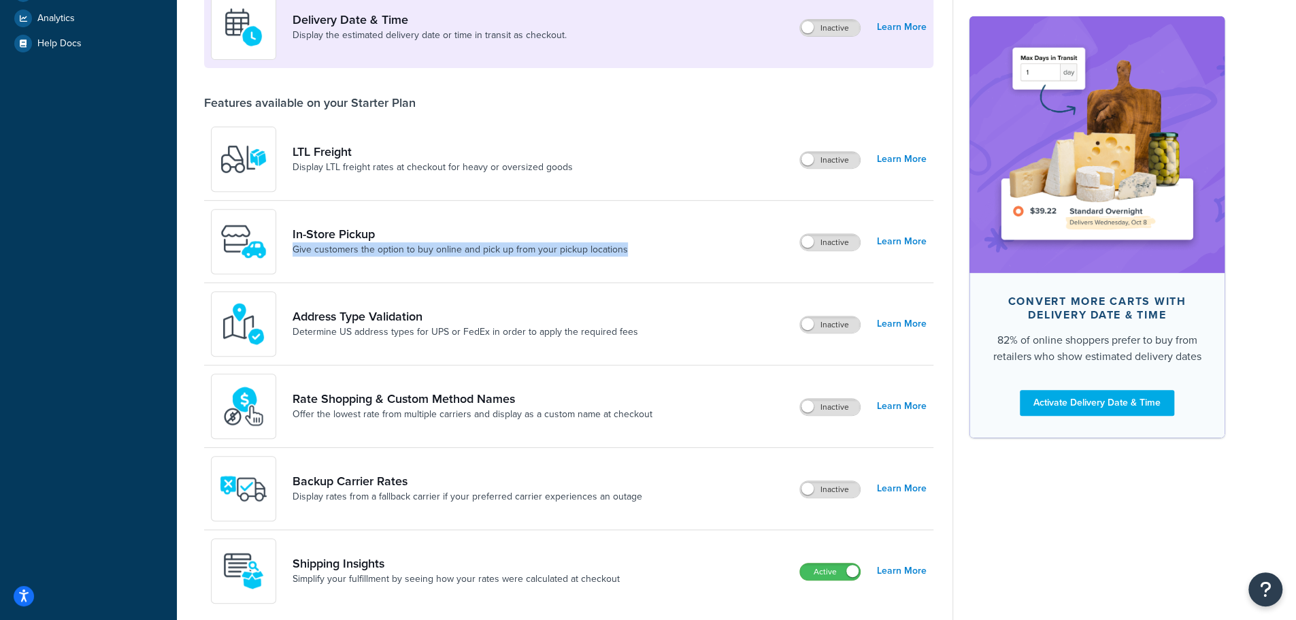
drag, startPoint x: 638, startPoint y: 248, endPoint x: 693, endPoint y: 240, distance: 55.1
click at [693, 240] on div "In-Store Pickup Give customers the option to buy online and pick up from your p…" at bounding box center [569, 242] width 730 height 82
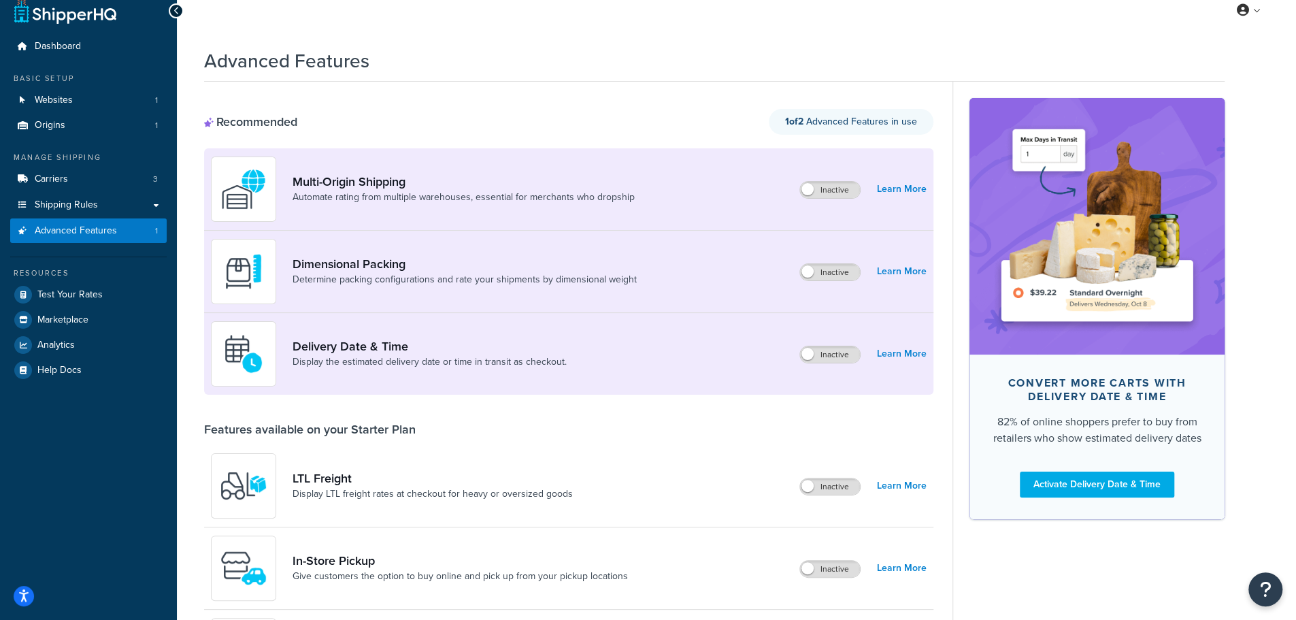
scroll to position [0, 0]
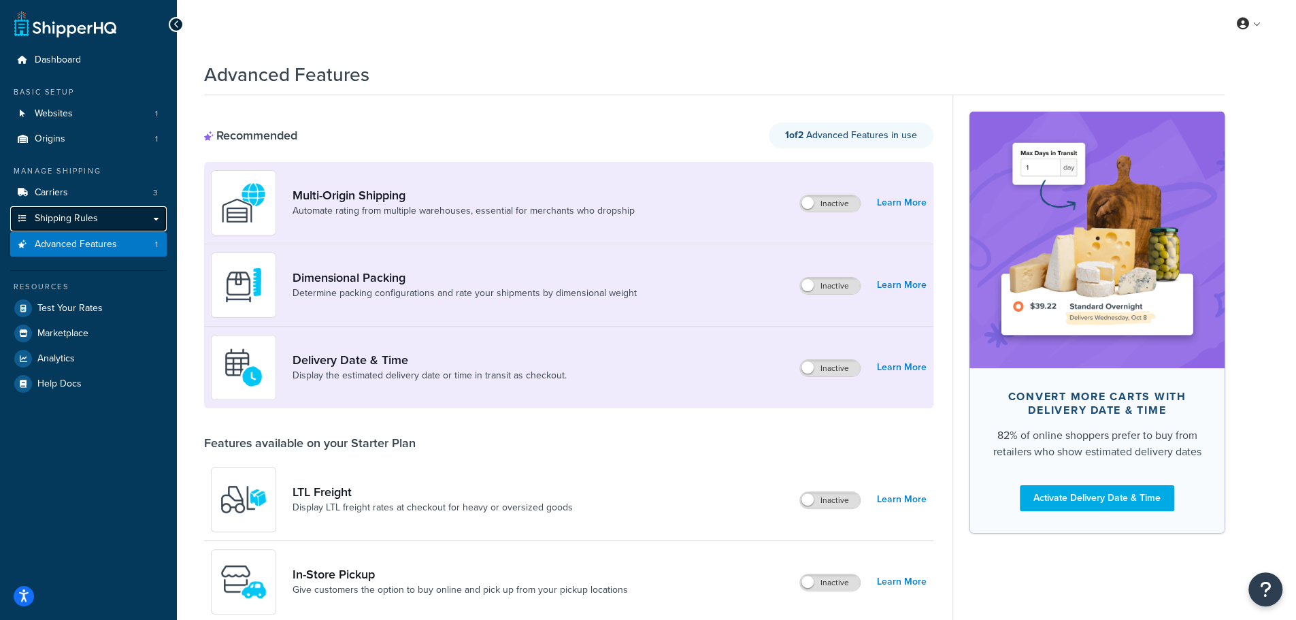
click at [60, 210] on link "Shipping Rules" at bounding box center [88, 218] width 157 height 25
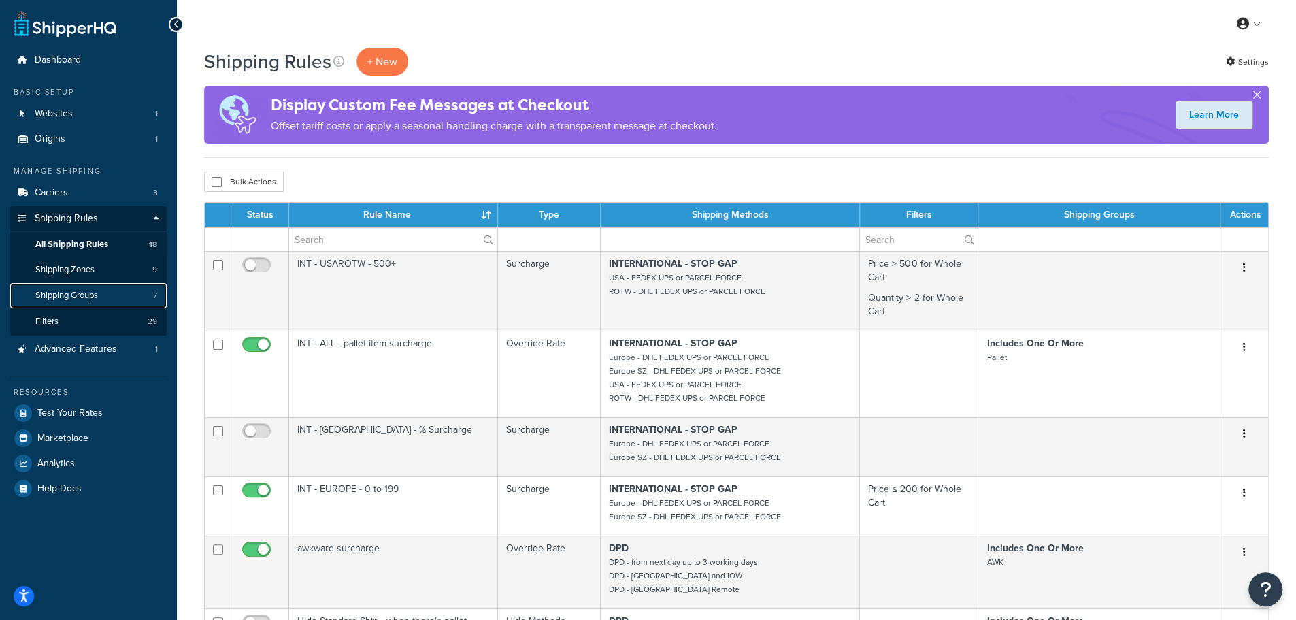
click at [81, 295] on span "Shipping Groups" at bounding box center [66, 296] width 63 height 12
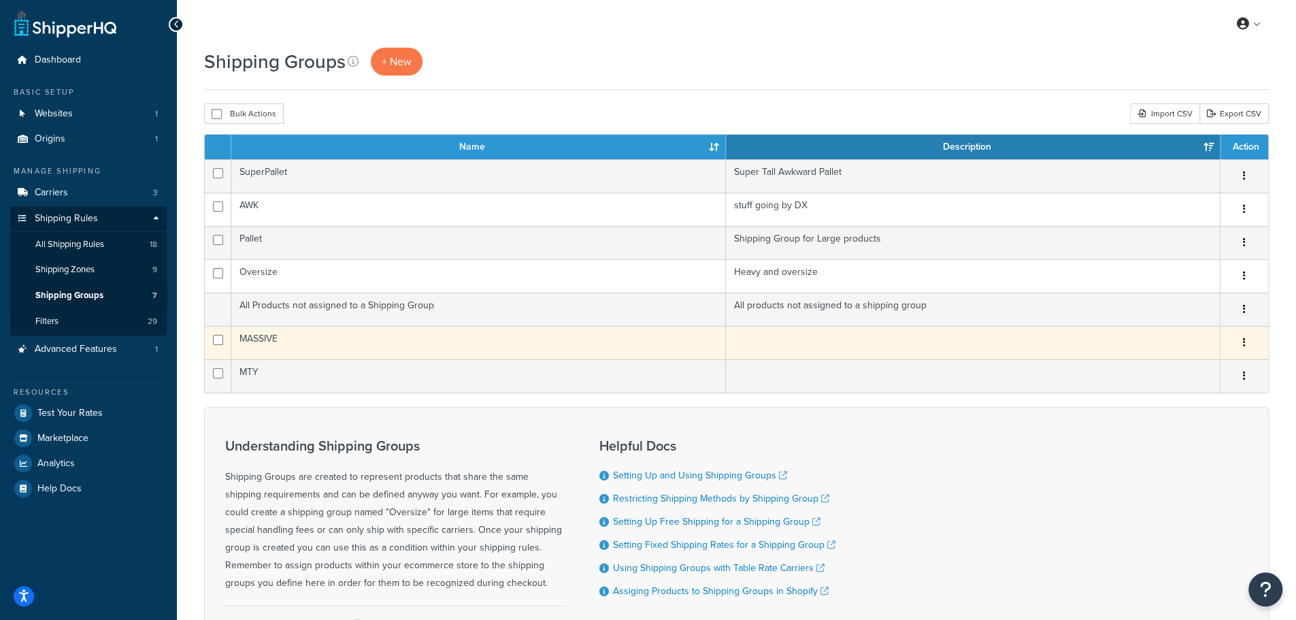
scroll to position [135, 0]
